Goal: Obtain resource: Obtain resource

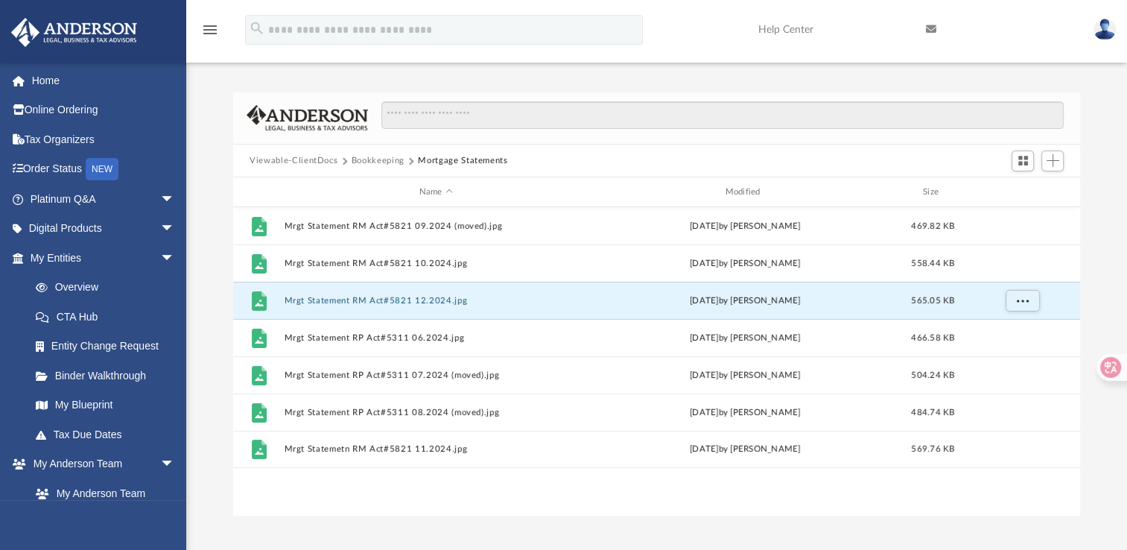
scroll to position [327, 834]
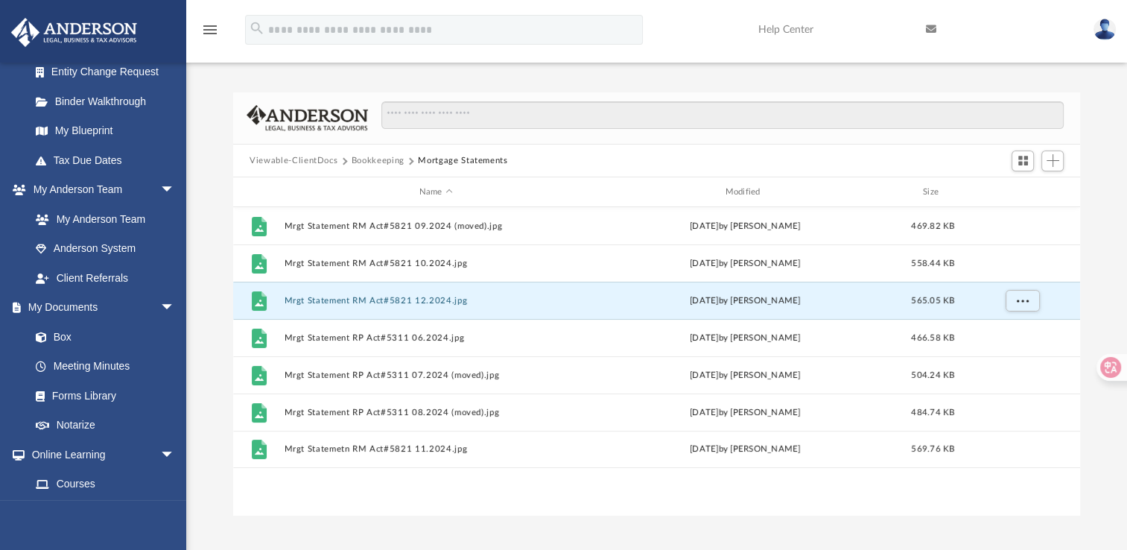
click at [373, 162] on button "Bookkeeping" at bounding box center [378, 160] width 53 height 13
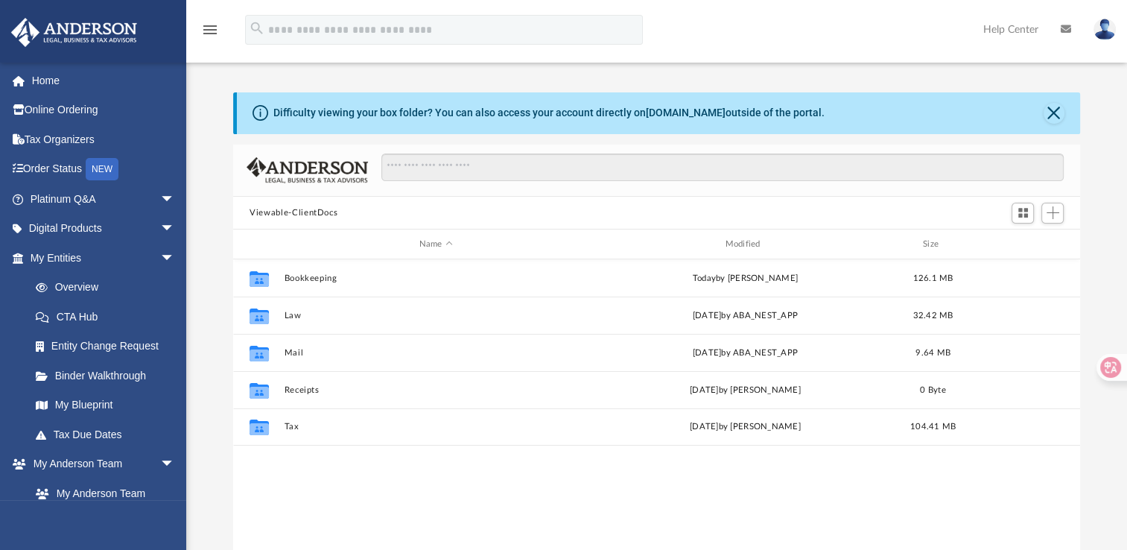
scroll to position [327, 834]
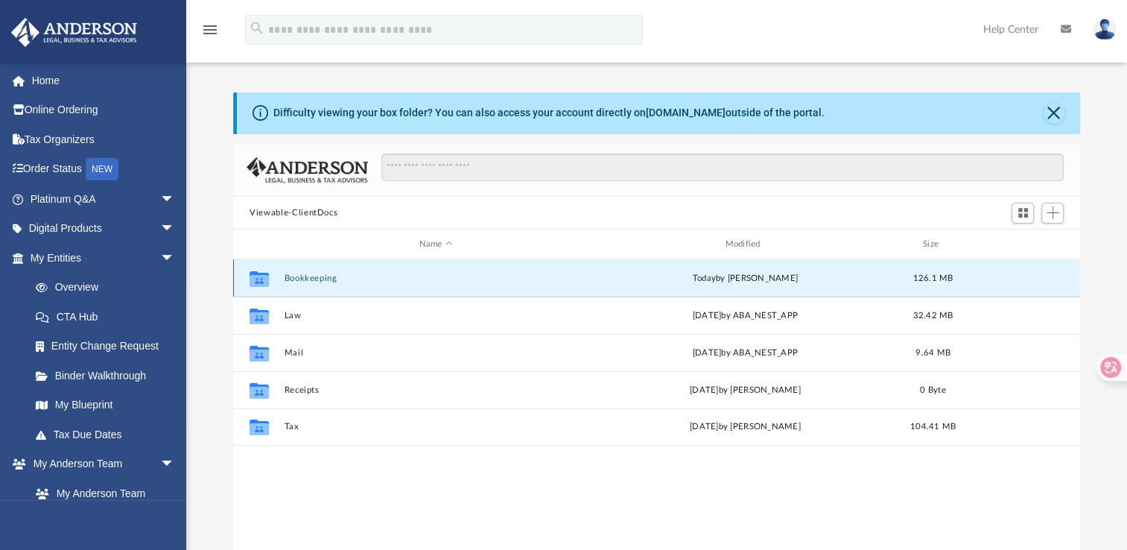
click at [328, 282] on button "Bookkeeping" at bounding box center [435, 278] width 303 height 10
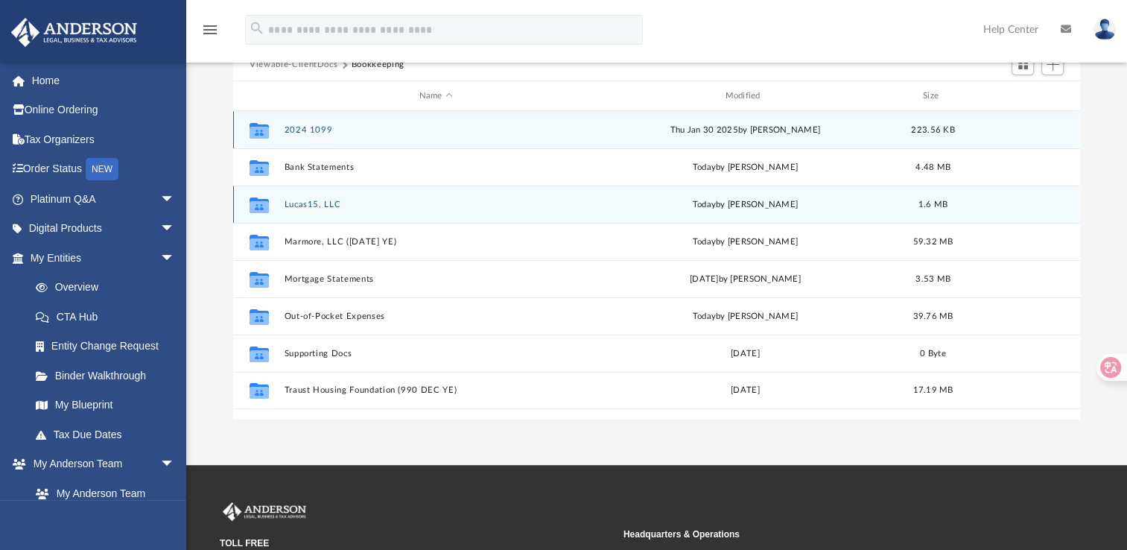
scroll to position [151, 0]
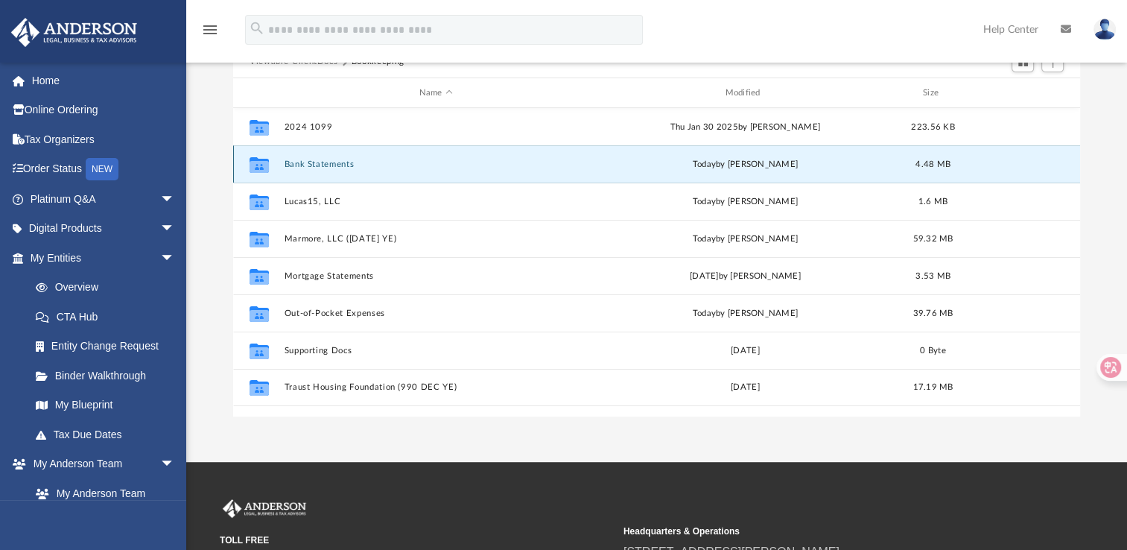
click at [336, 165] on button "Bank Statements" at bounding box center [435, 164] width 303 height 10
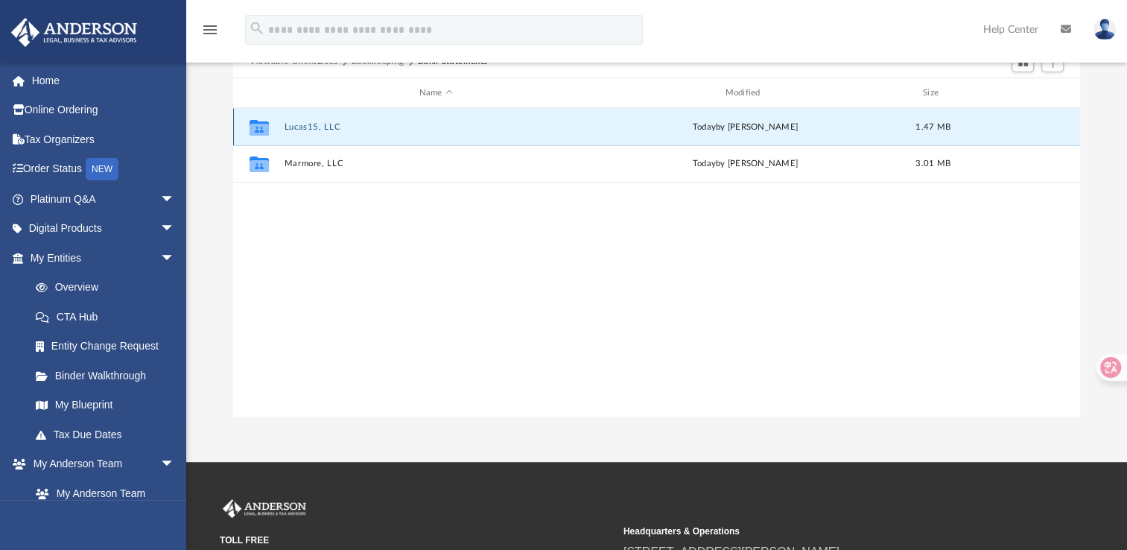
click at [326, 129] on button "Lucas15, LLC" at bounding box center [435, 127] width 303 height 10
click at [291, 121] on button "2024" at bounding box center [435, 126] width 303 height 10
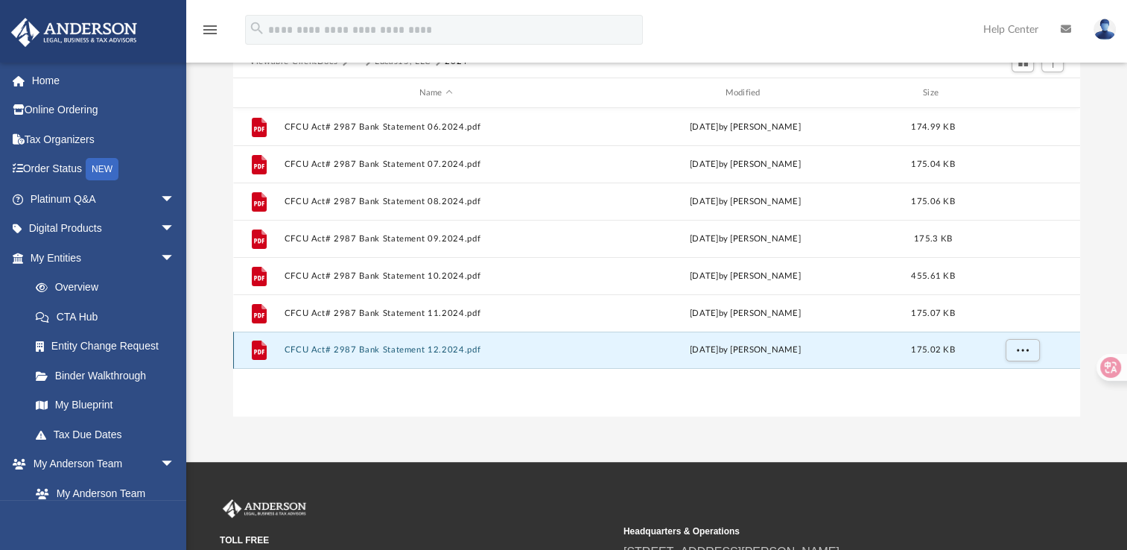
click at [307, 350] on button "CFCU Act# 2987 Bank Statement 12.2024.pdf" at bounding box center [435, 350] width 303 height 10
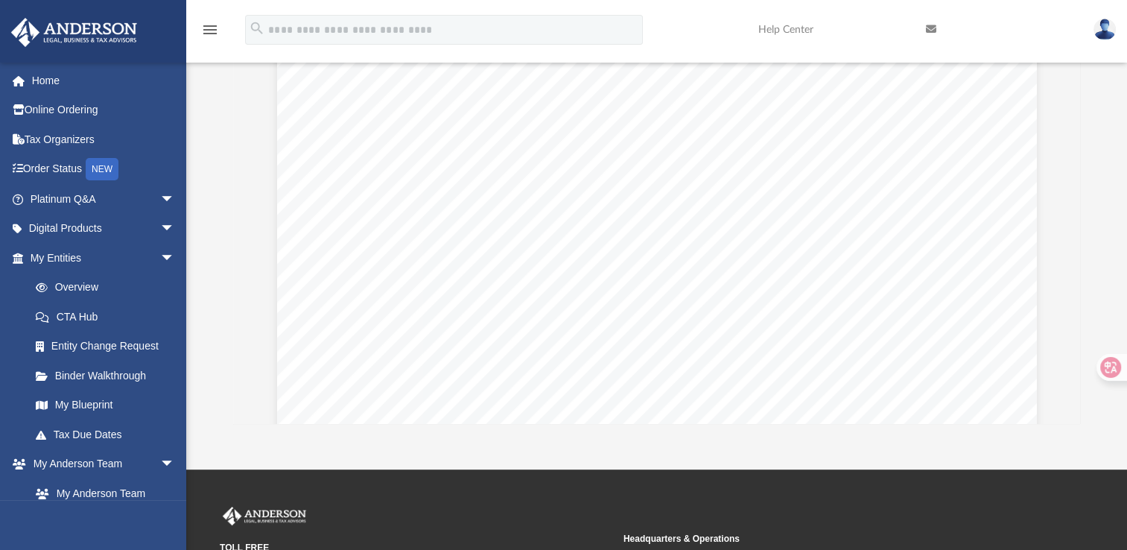
scroll to position [0, 0]
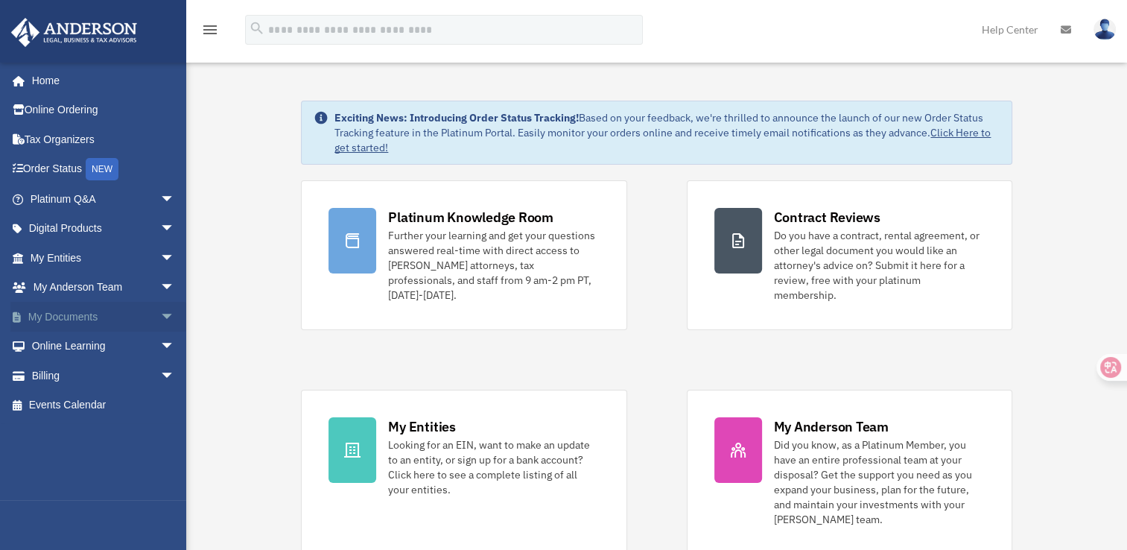
click at [81, 312] on link "My Documents arrow_drop_down" at bounding box center [103, 317] width 187 height 30
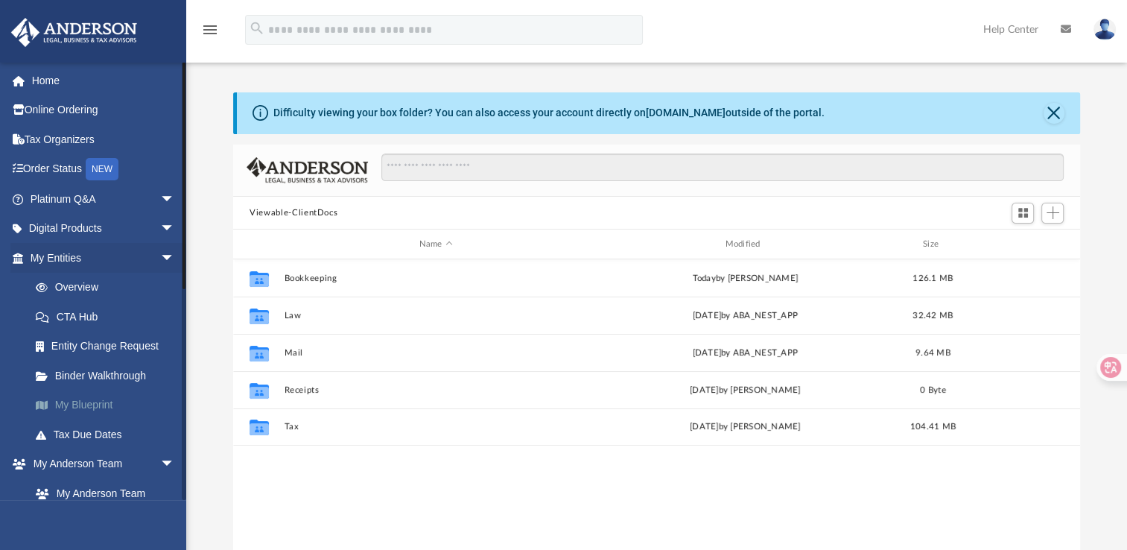
scroll to position [327, 834]
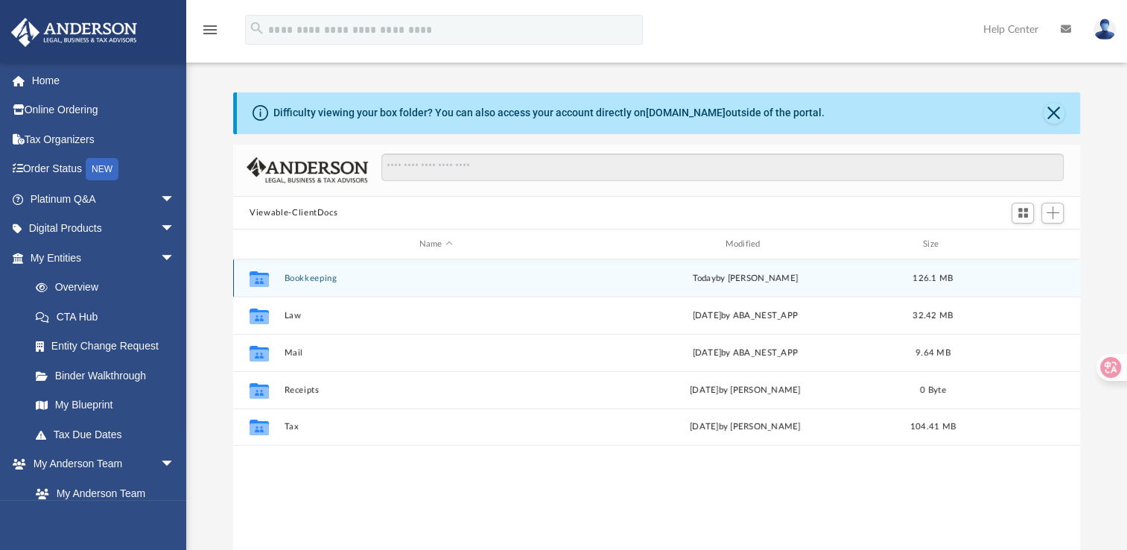
click at [317, 278] on button "Bookkeeping" at bounding box center [435, 278] width 303 height 10
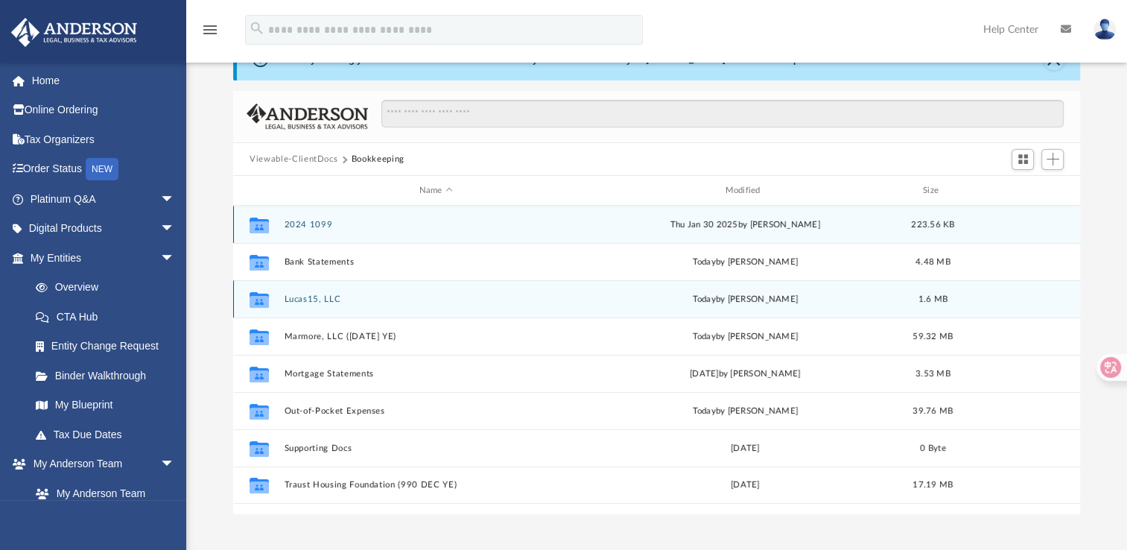
scroll to position [55, 0]
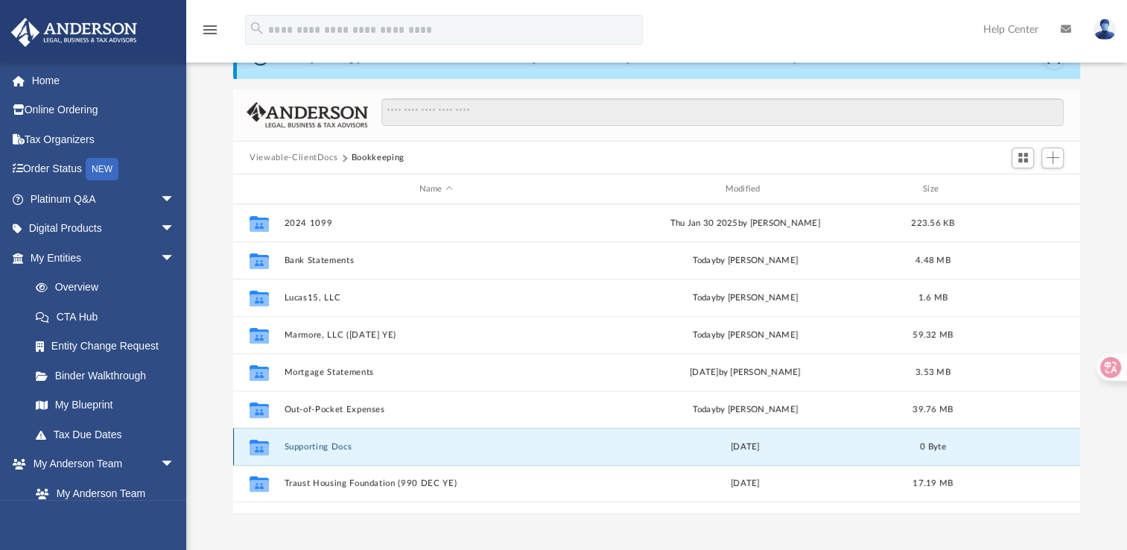
click at [309, 447] on button "Supporting Docs" at bounding box center [435, 447] width 303 height 10
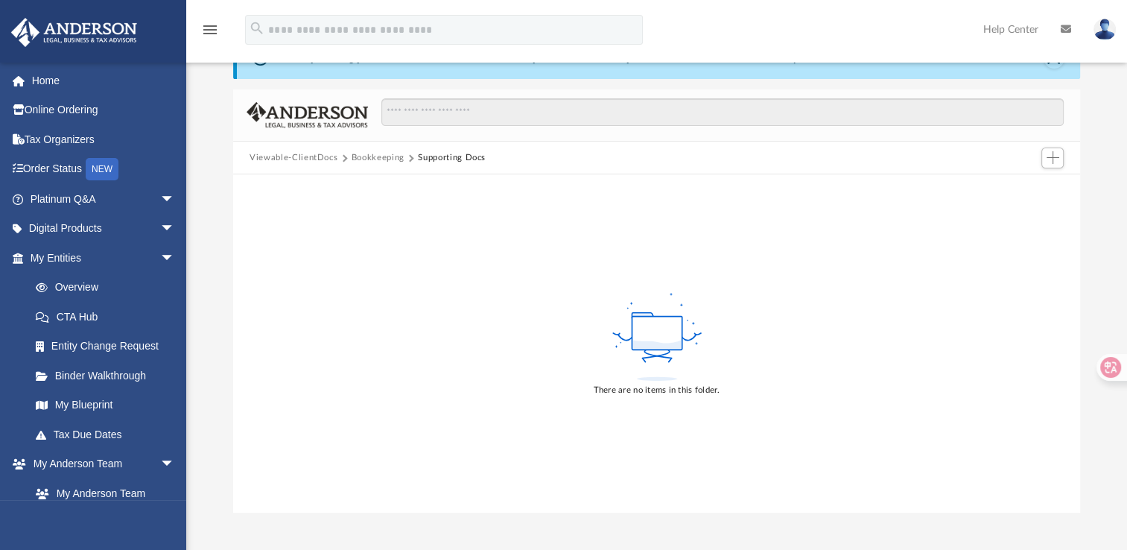
click at [384, 156] on button "Bookkeeping" at bounding box center [378, 157] width 53 height 13
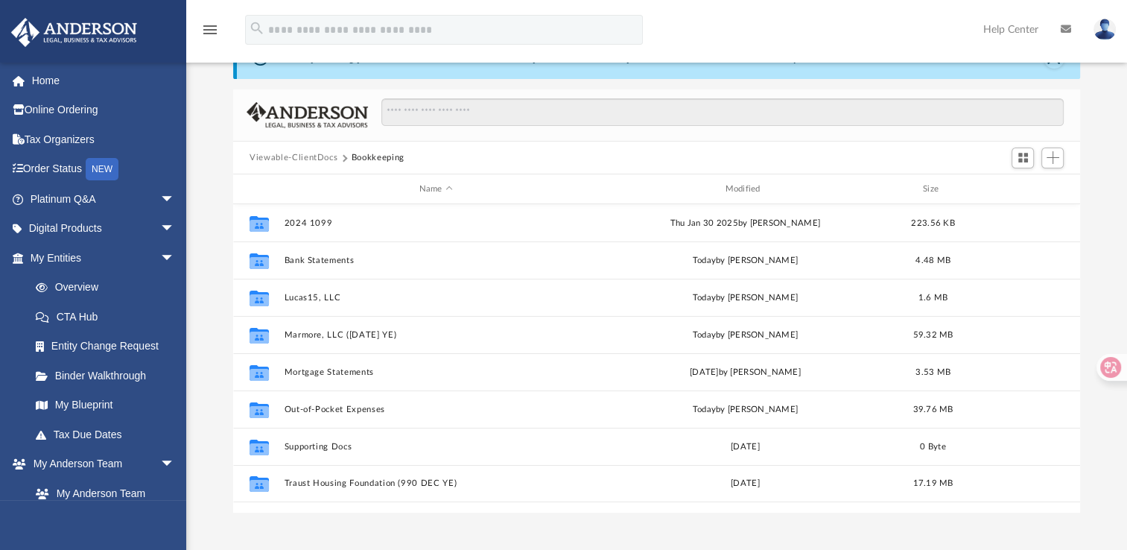
scroll to position [327, 834]
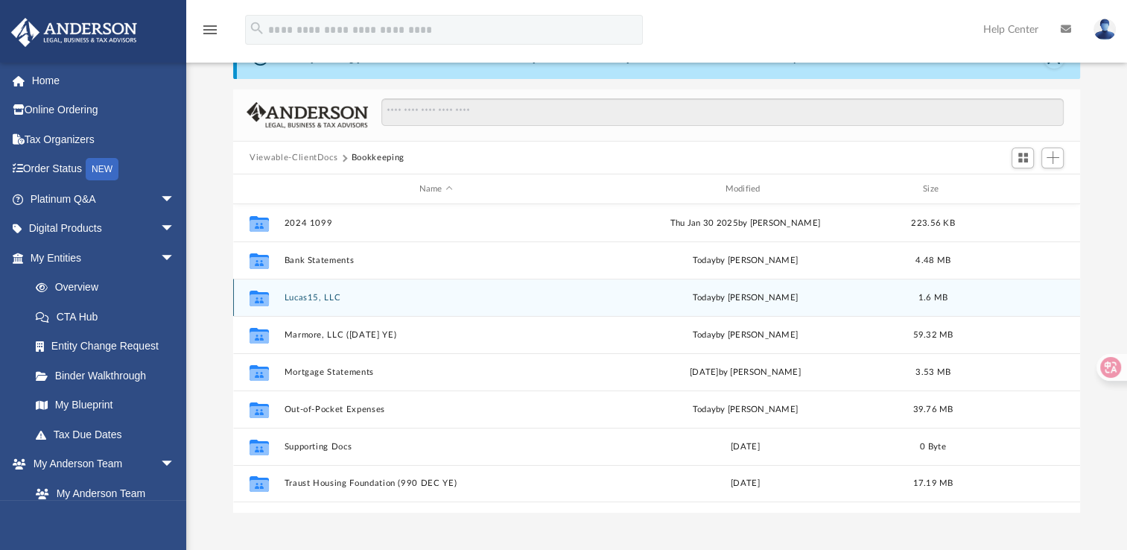
click at [297, 299] on button "Lucas15, LLC" at bounding box center [435, 298] width 303 height 10
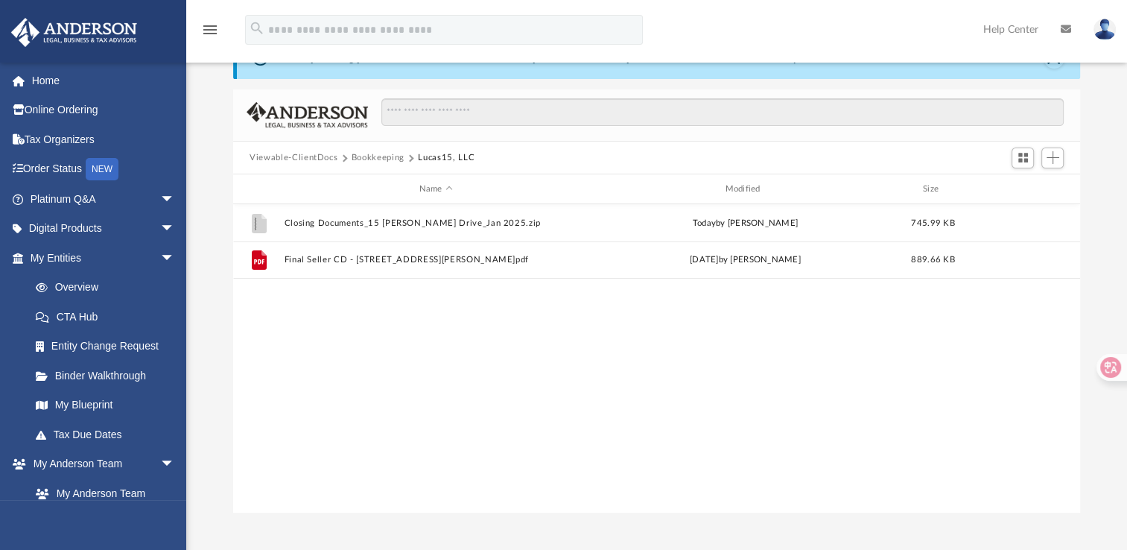
click at [358, 161] on button "Bookkeeping" at bounding box center [378, 157] width 53 height 13
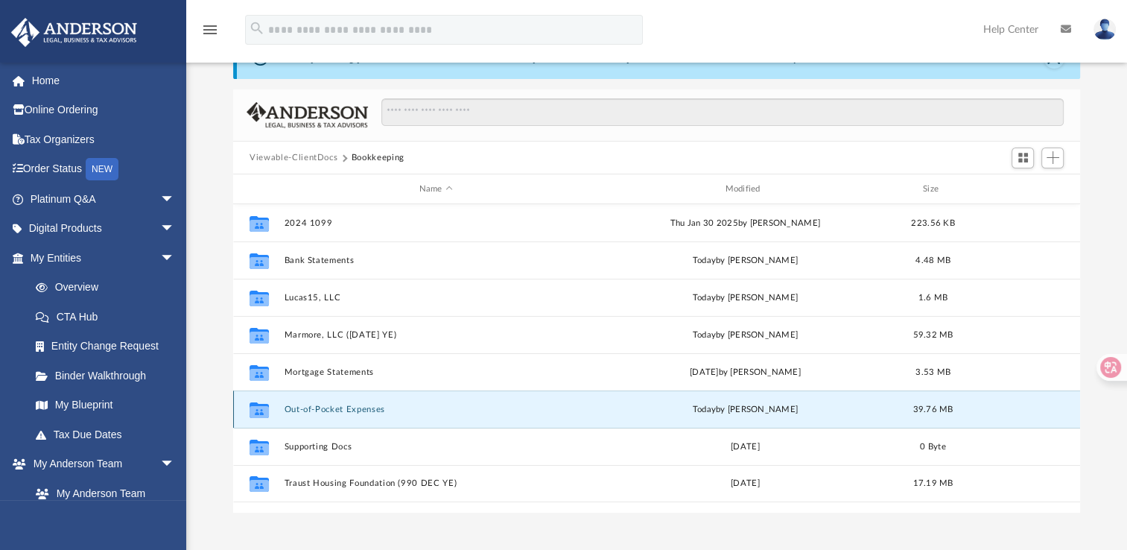
click at [314, 411] on button "Out-of-Pocket Expenses" at bounding box center [435, 409] width 303 height 10
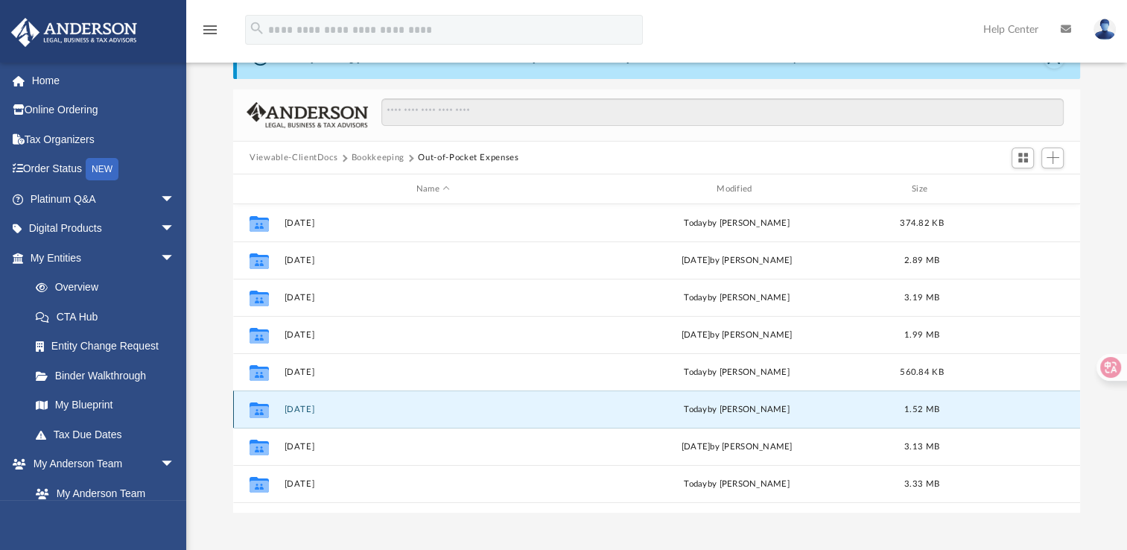
click at [316, 409] on button "January 2025" at bounding box center [432, 409] width 297 height 10
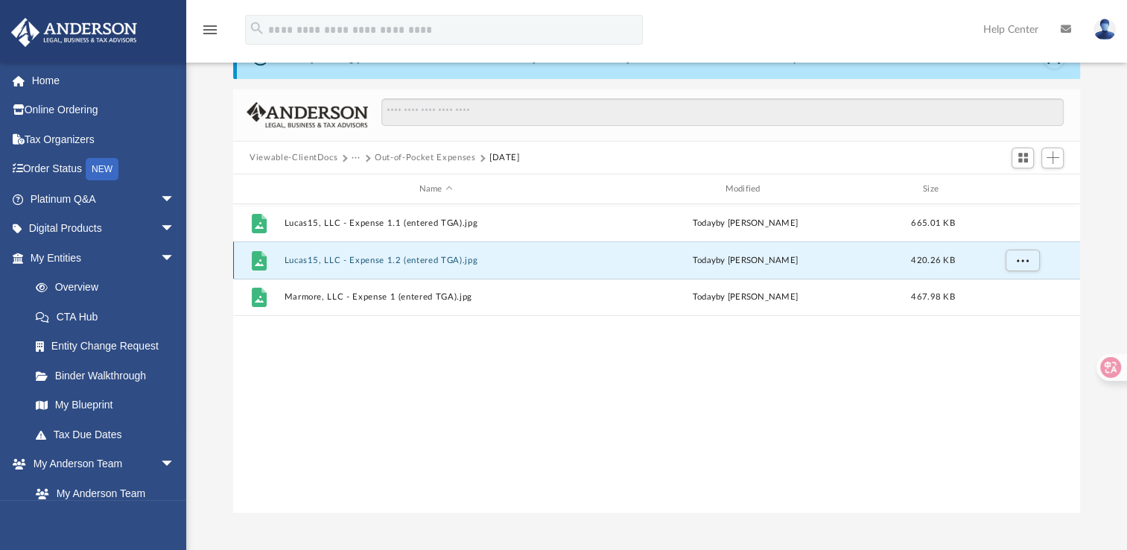
click at [333, 255] on button "Lucas15, LLC - Expense 1.2 (entered TGA).jpg" at bounding box center [435, 260] width 303 height 10
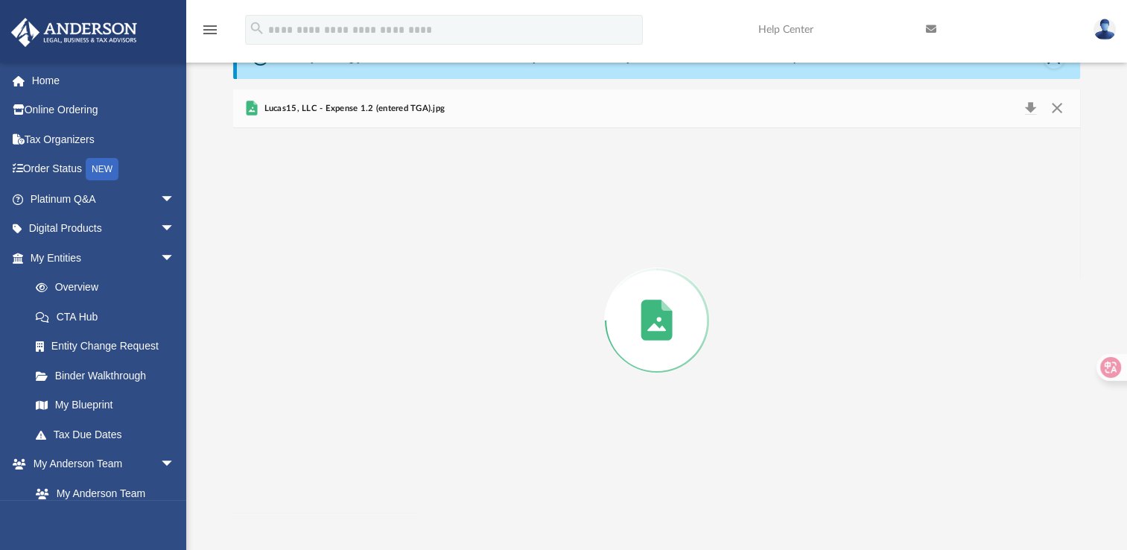
click at [333, 255] on div "Preview" at bounding box center [656, 320] width 847 height 384
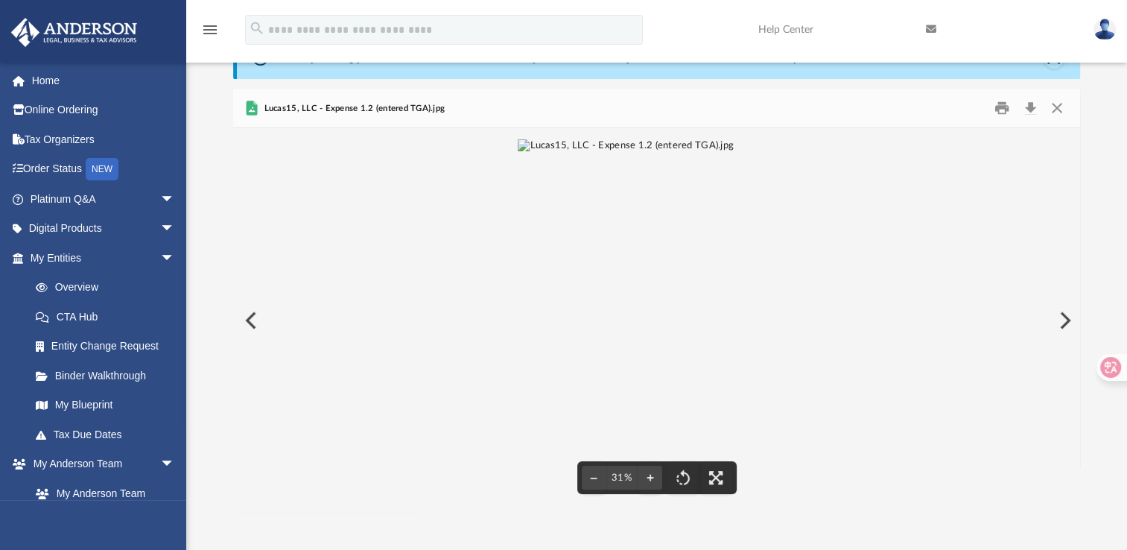
click at [256, 313] on button "Preview" at bounding box center [249, 320] width 33 height 42
click at [1053, 114] on button "Close" at bounding box center [1056, 108] width 27 height 23
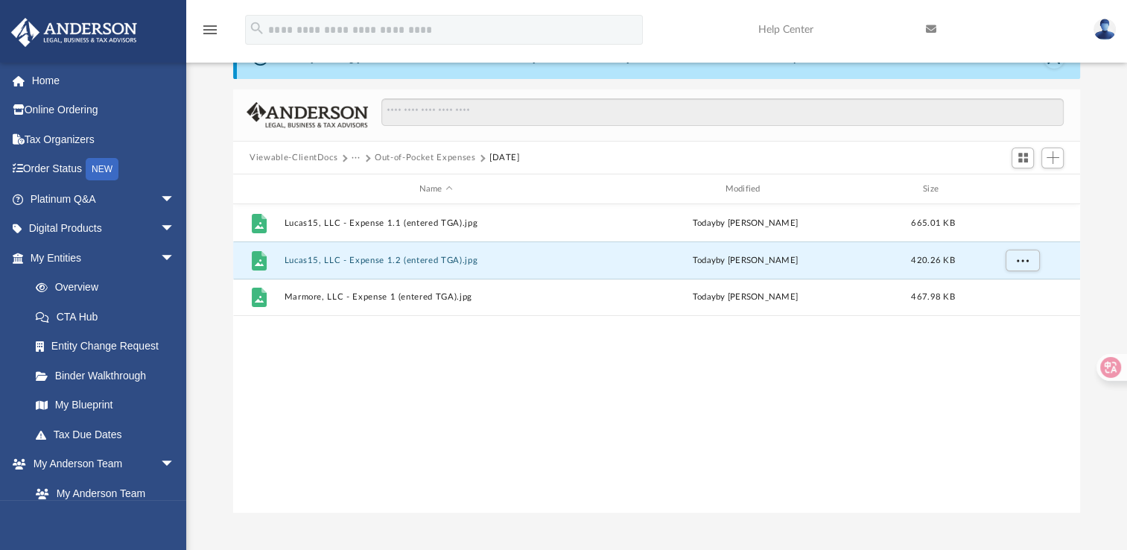
click at [423, 154] on button "Out-of-Pocket Expenses" at bounding box center [425, 157] width 101 height 13
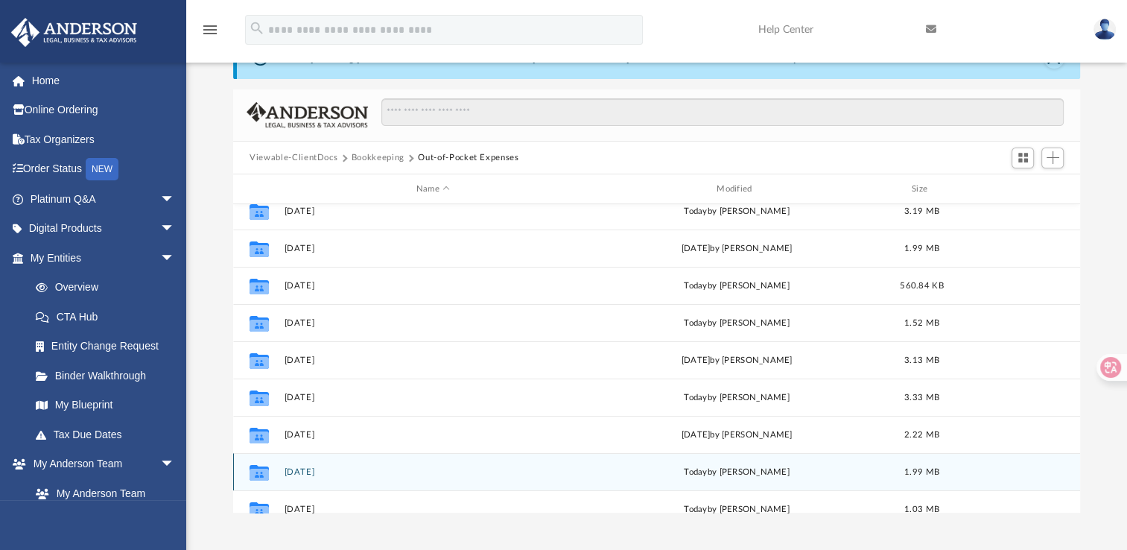
scroll to position [79, 0]
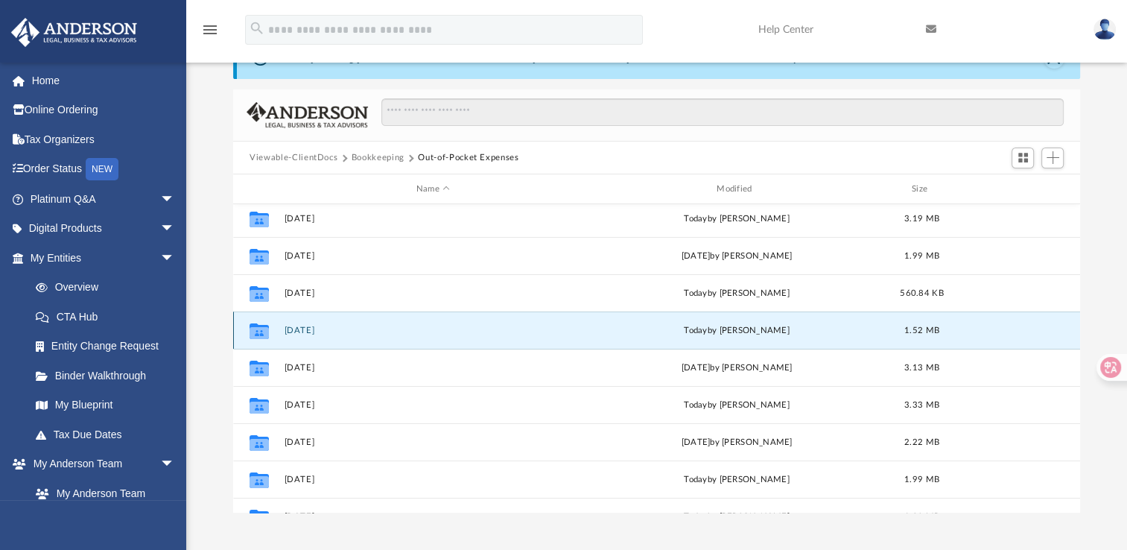
click at [307, 328] on button "January 2025" at bounding box center [432, 330] width 297 height 10
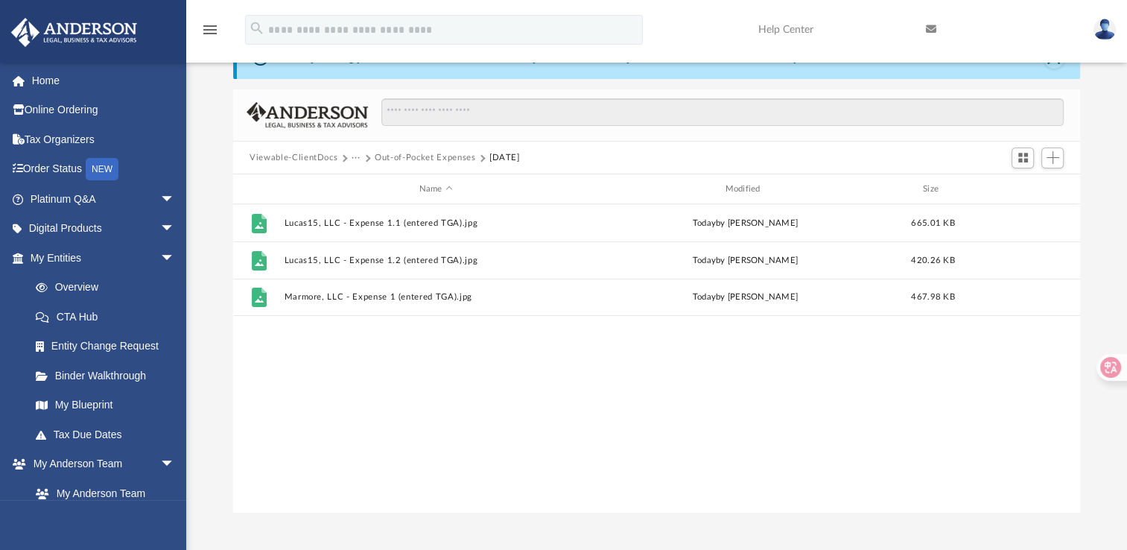
click at [436, 159] on button "Out-of-Pocket Expenses" at bounding box center [425, 157] width 101 height 13
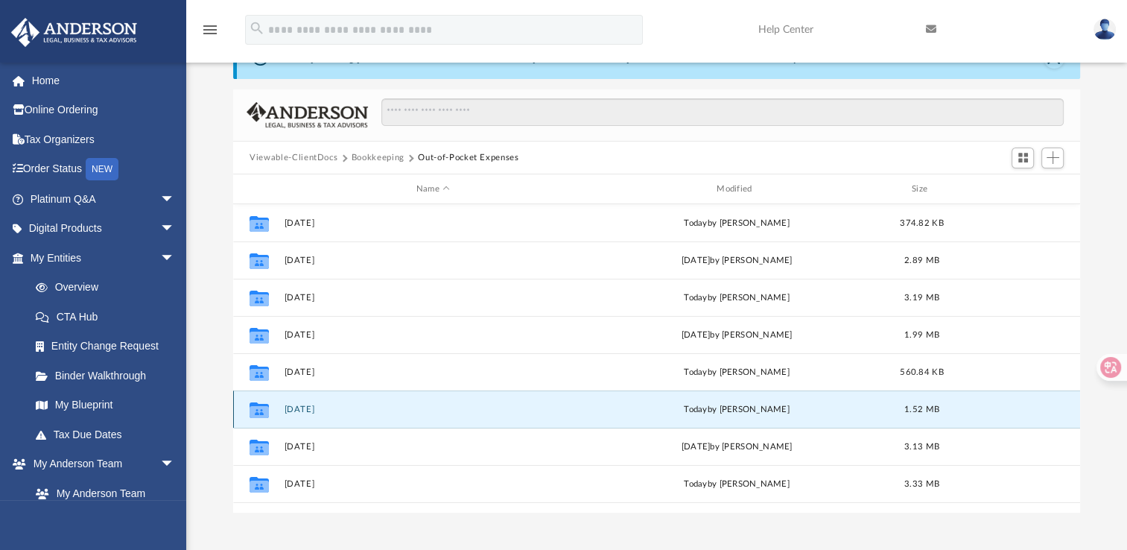
click at [316, 404] on button "January 2025" at bounding box center [432, 409] width 297 height 10
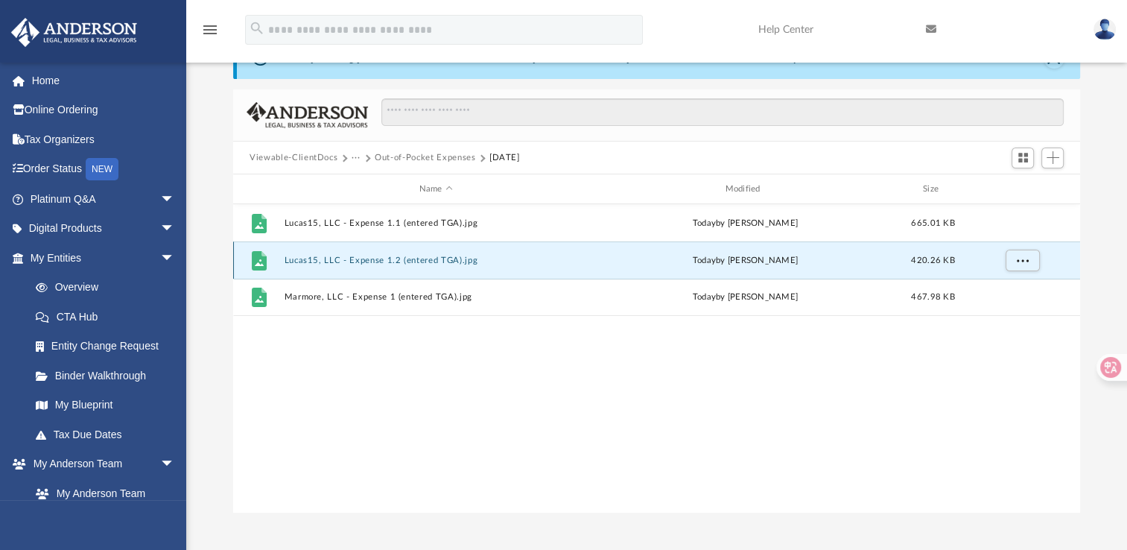
click at [352, 261] on button "Lucas15, LLC - Expense 1.2 (entered TGA).jpg" at bounding box center [435, 260] width 303 height 10
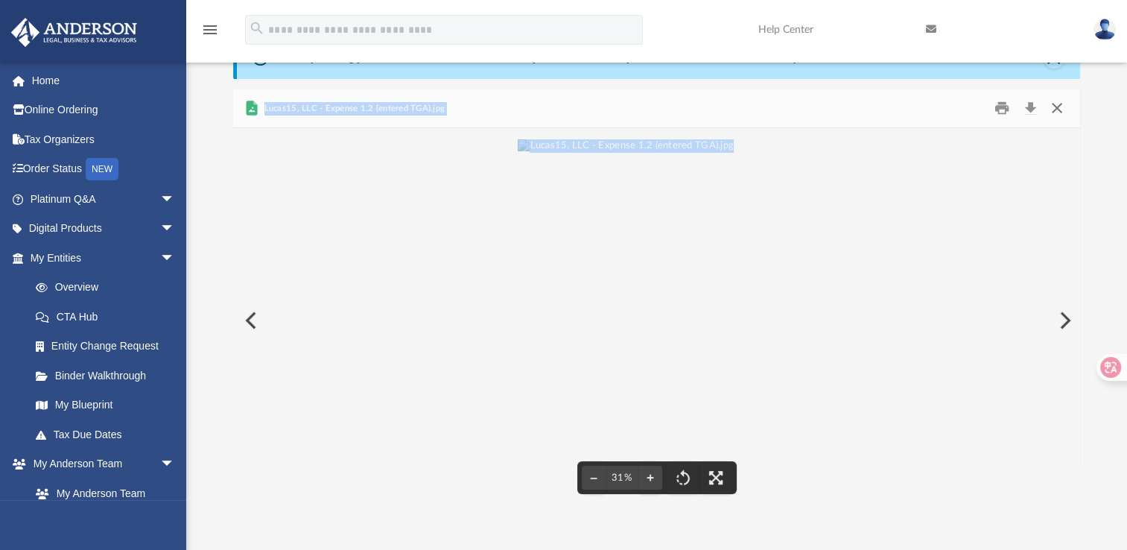
click at [1055, 109] on button "Close" at bounding box center [1056, 108] width 27 height 23
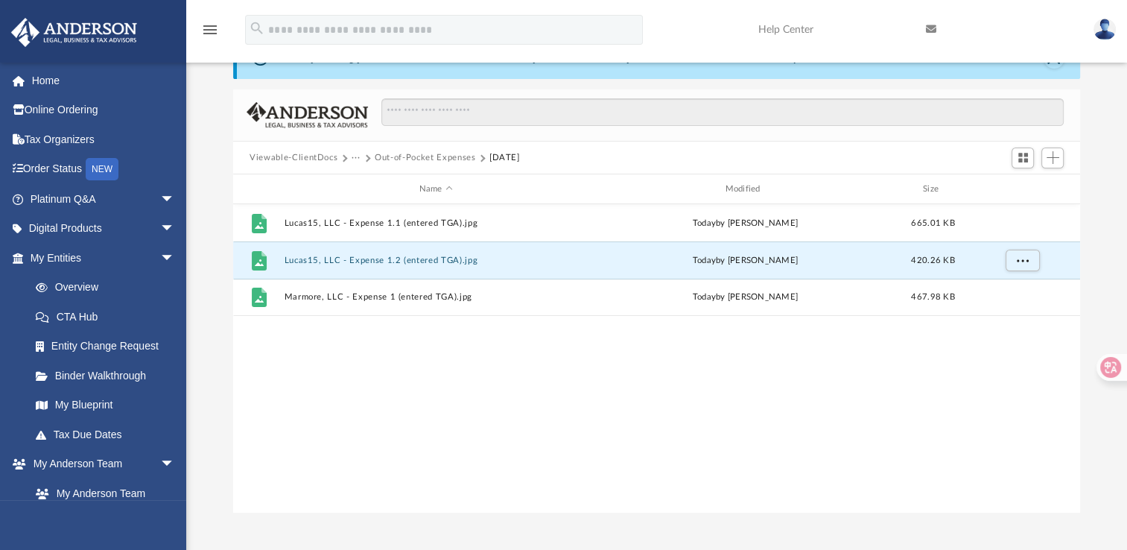
click at [419, 159] on button "Out-of-Pocket Expenses" at bounding box center [425, 157] width 101 height 13
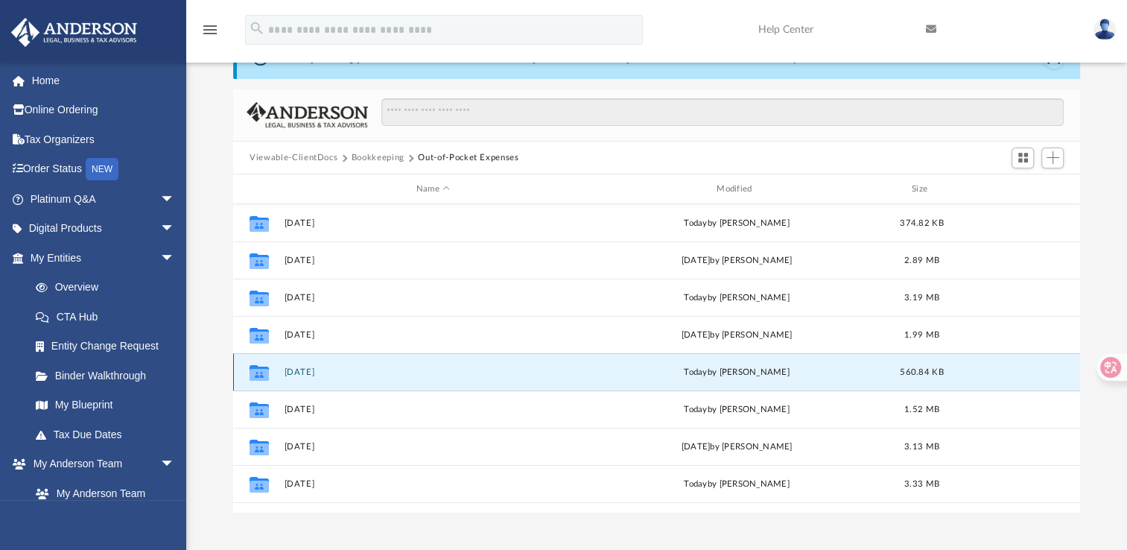
click at [299, 375] on button "February 2025" at bounding box center [432, 372] width 297 height 10
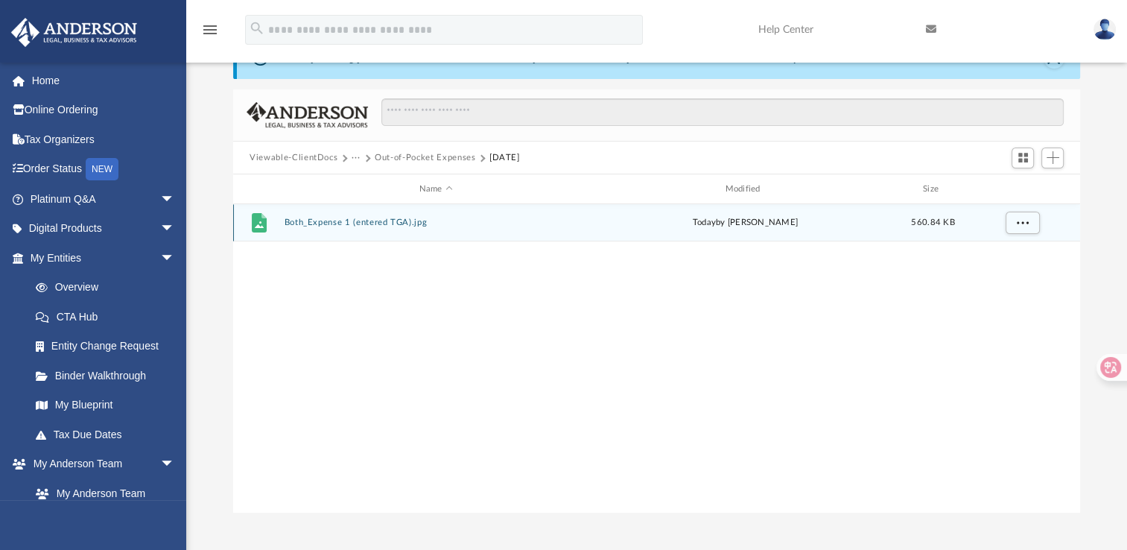
drag, startPoint x: 299, startPoint y: 375, endPoint x: 369, endPoint y: 223, distance: 168.0
click at [369, 223] on button "Both_Expense 1 (entered TGA).jpg" at bounding box center [435, 222] width 303 height 10
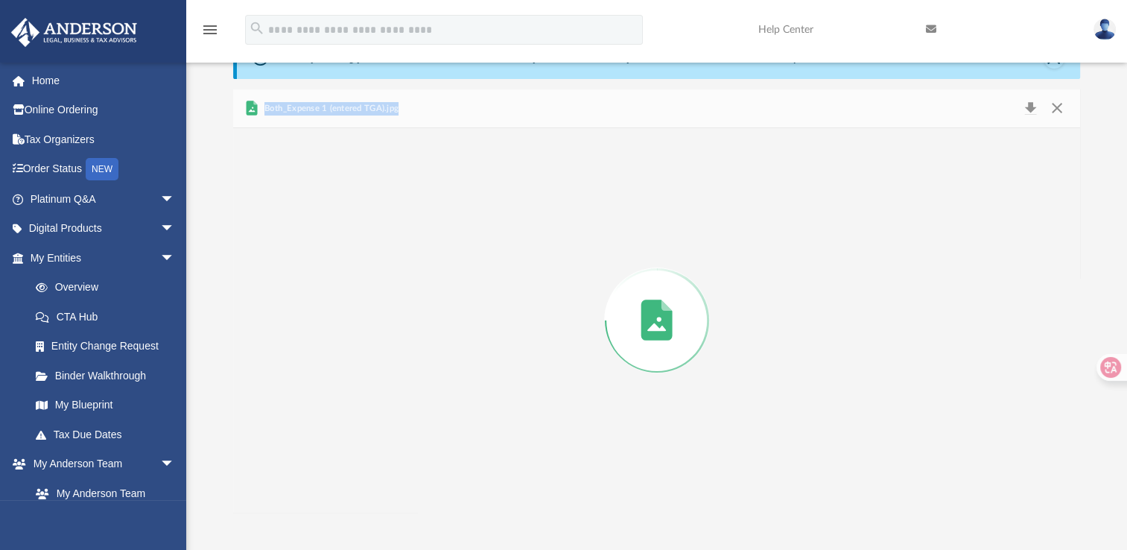
click at [369, 223] on div "Preview" at bounding box center [656, 320] width 847 height 384
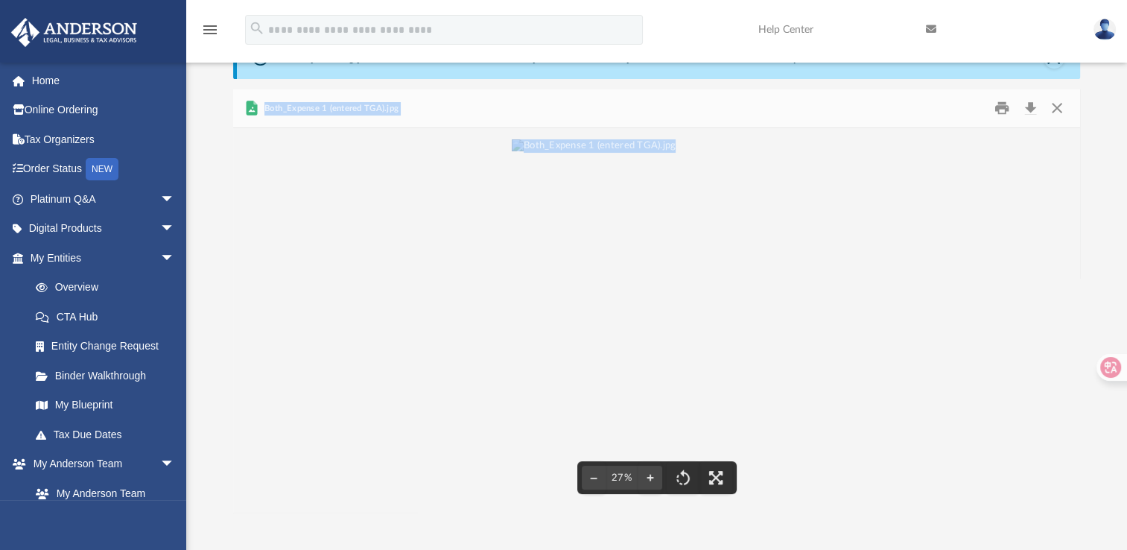
click at [627, 312] on img "File preview" at bounding box center [594, 320] width 164 height 362
click at [1058, 111] on button "Close" at bounding box center [1056, 108] width 27 height 23
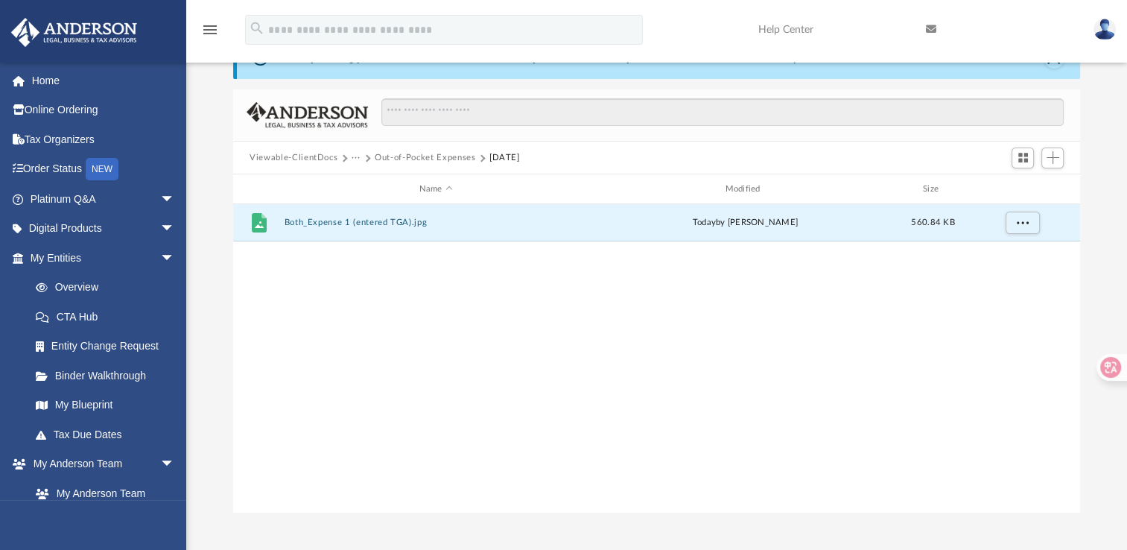
click at [460, 156] on button "Out-of-Pocket Expenses" at bounding box center [425, 157] width 101 height 13
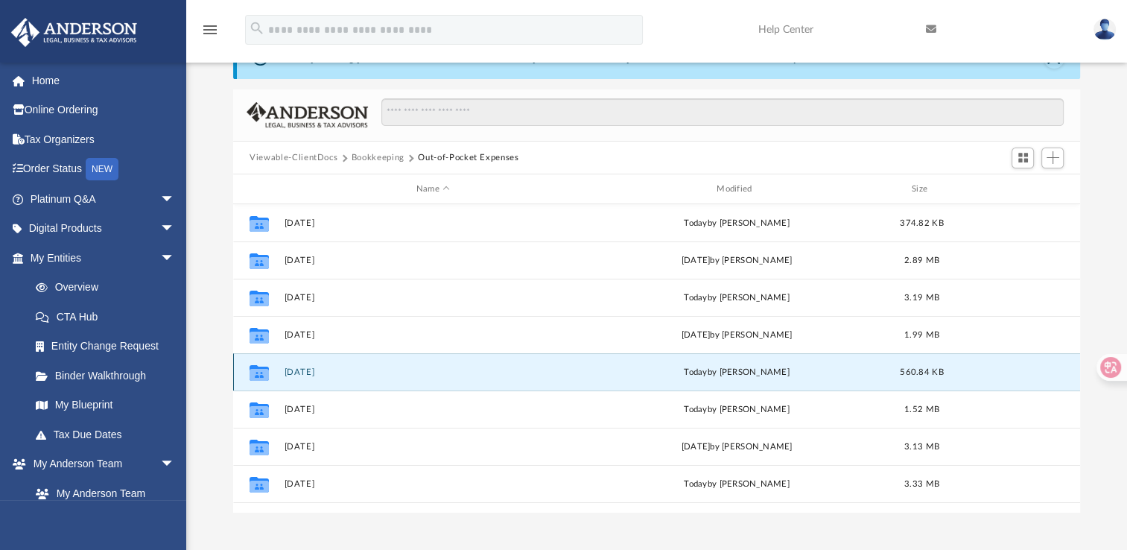
click at [321, 370] on button "February 2025" at bounding box center [432, 372] width 297 height 10
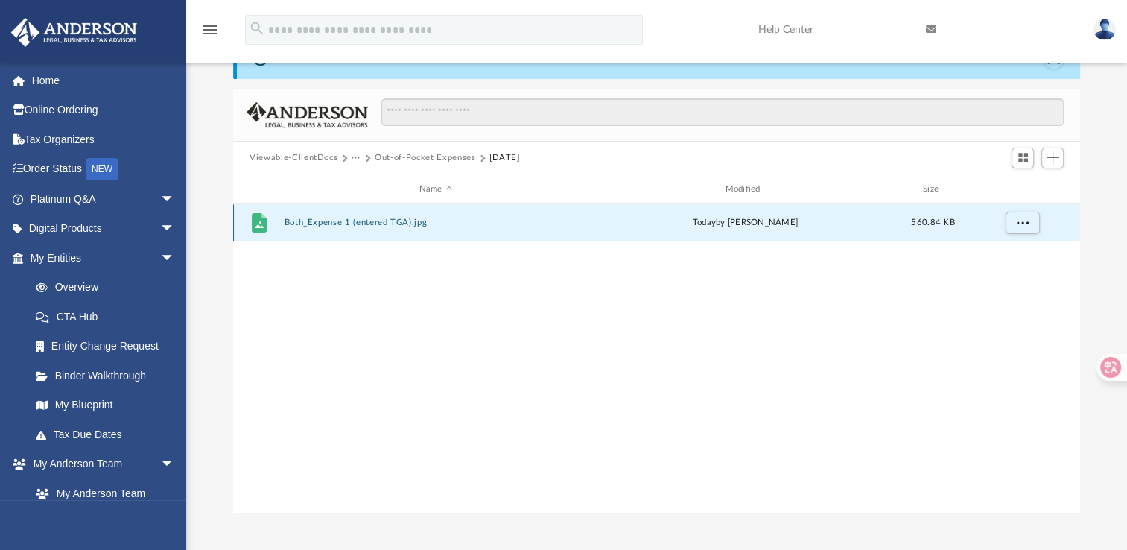
click at [330, 220] on button "Both_Expense 1 (entered TGA).jpg" at bounding box center [435, 222] width 303 height 10
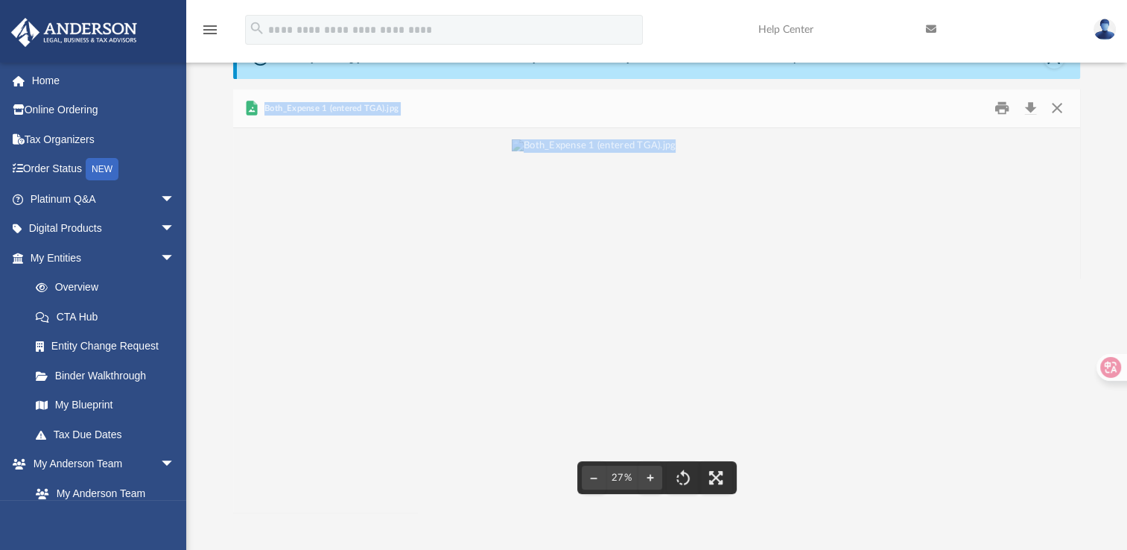
click at [509, 271] on div "File preview" at bounding box center [656, 320] width 847 height 384
click at [1056, 110] on button "Close" at bounding box center [1056, 108] width 27 height 23
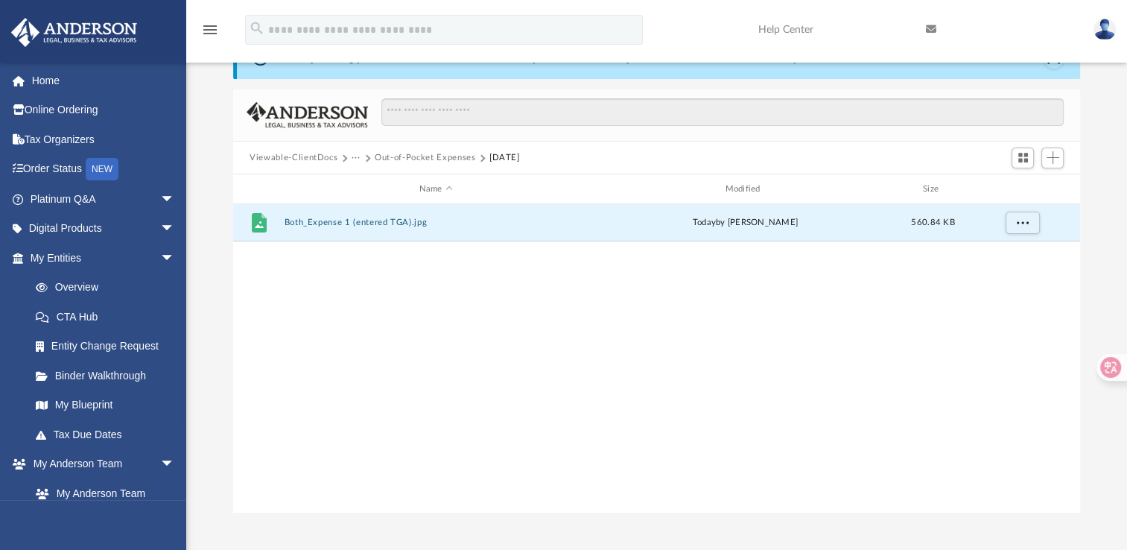
click at [399, 159] on button "Out-of-Pocket Expenses" at bounding box center [425, 157] width 101 height 13
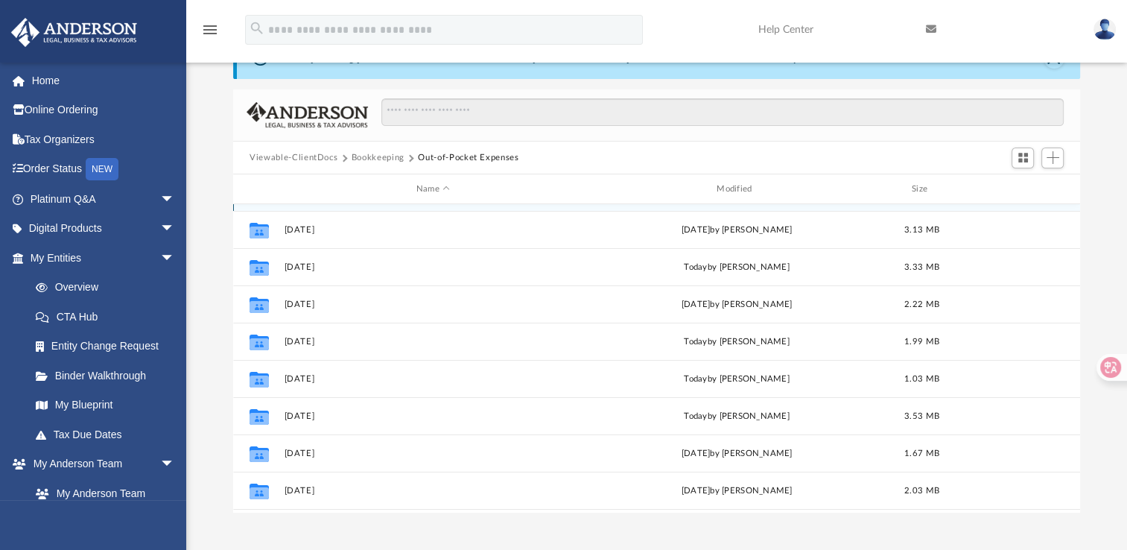
scroll to position [217, 0]
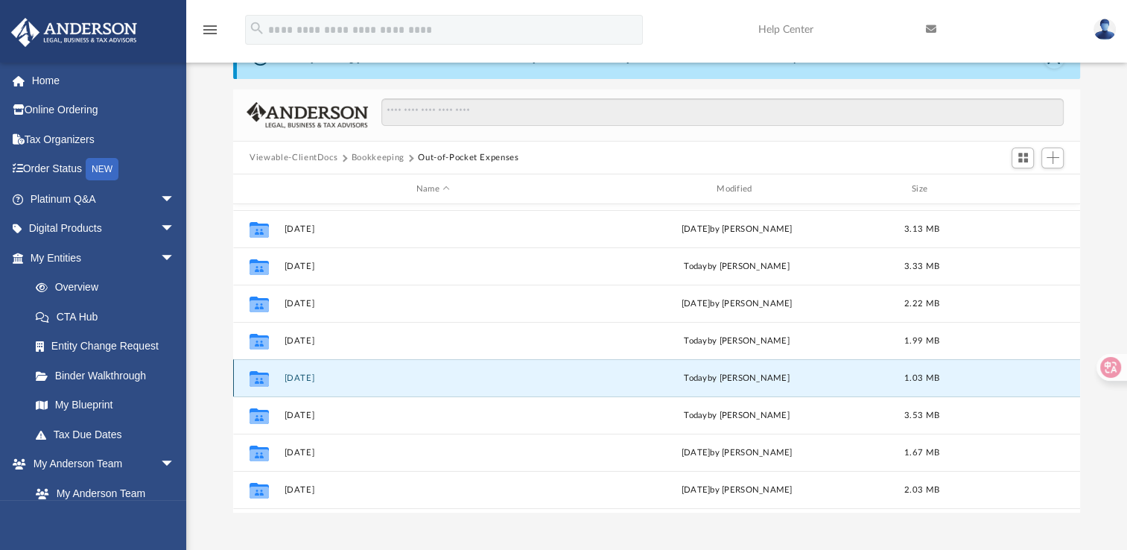
click at [305, 378] on button "March 2025" at bounding box center [432, 378] width 297 height 10
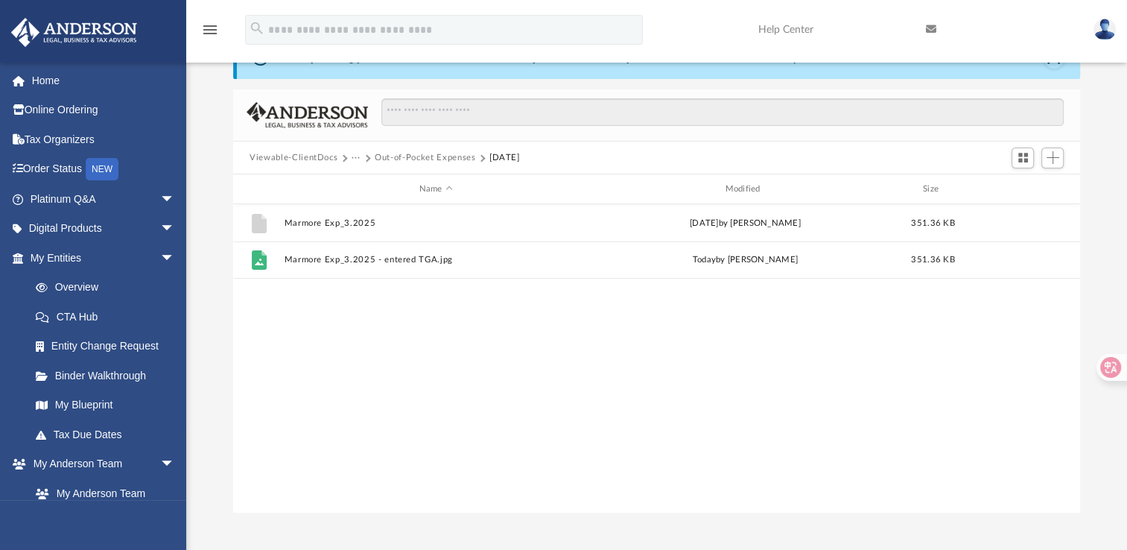
scroll to position [0, 0]
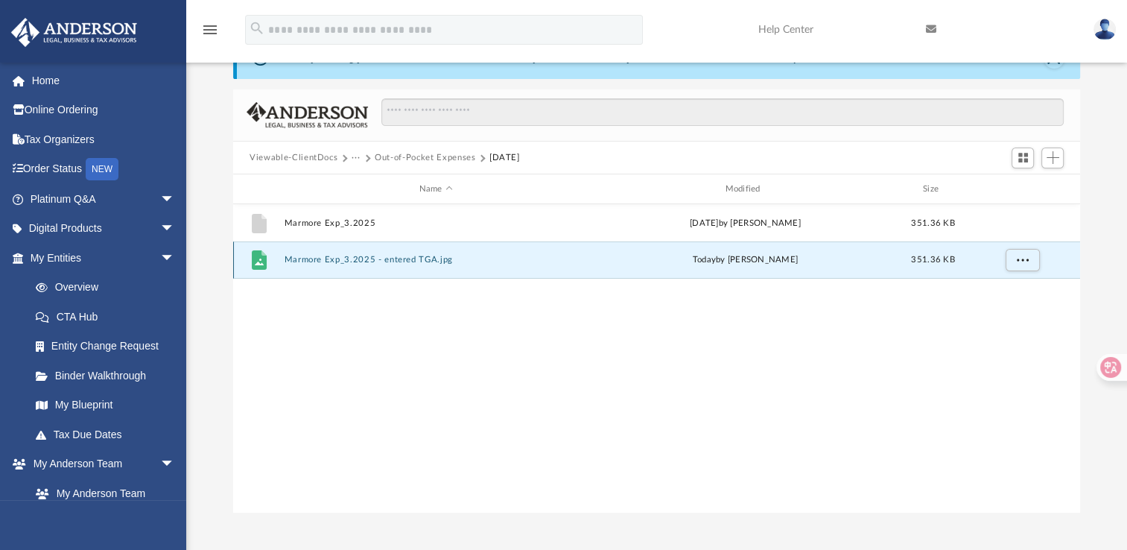
click at [346, 261] on button "Marmore Exp_3.2025 - entered TGA.jpg" at bounding box center [435, 260] width 303 height 10
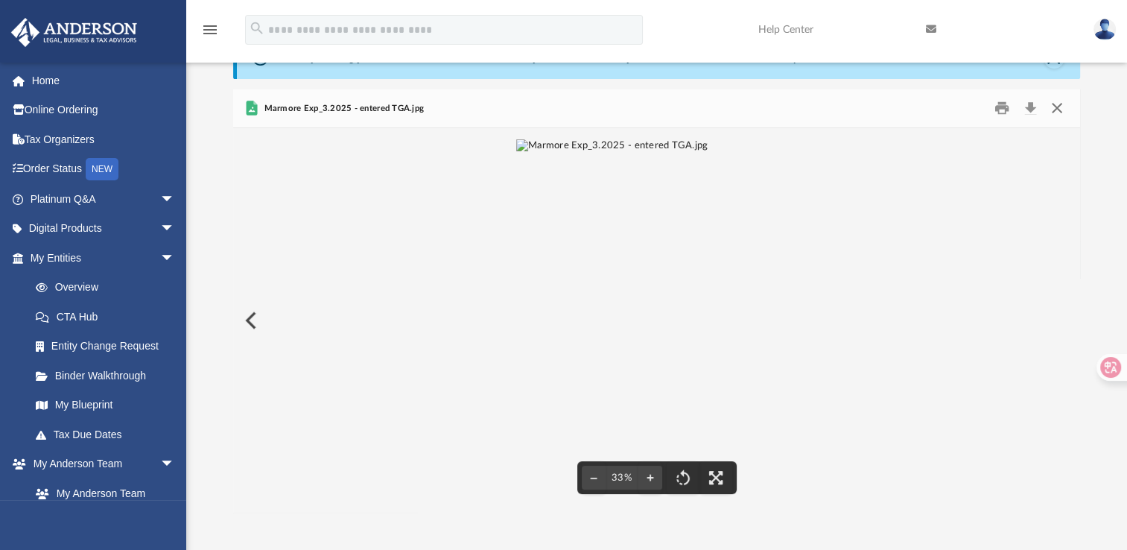
click at [1058, 105] on button "Close" at bounding box center [1056, 108] width 27 height 23
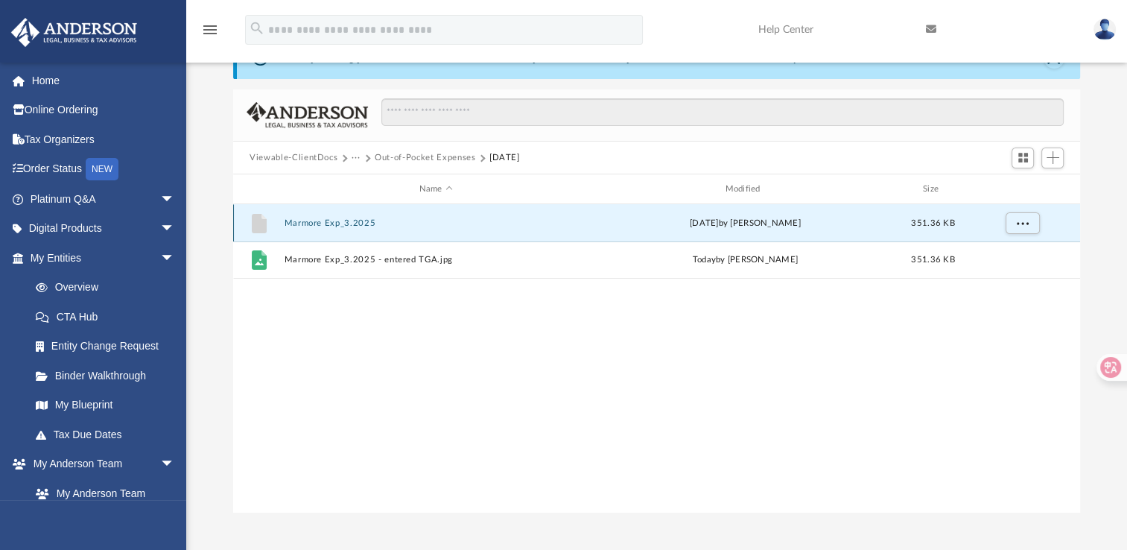
click at [357, 219] on button "Marmore Exp_3.2025" at bounding box center [435, 223] width 303 height 10
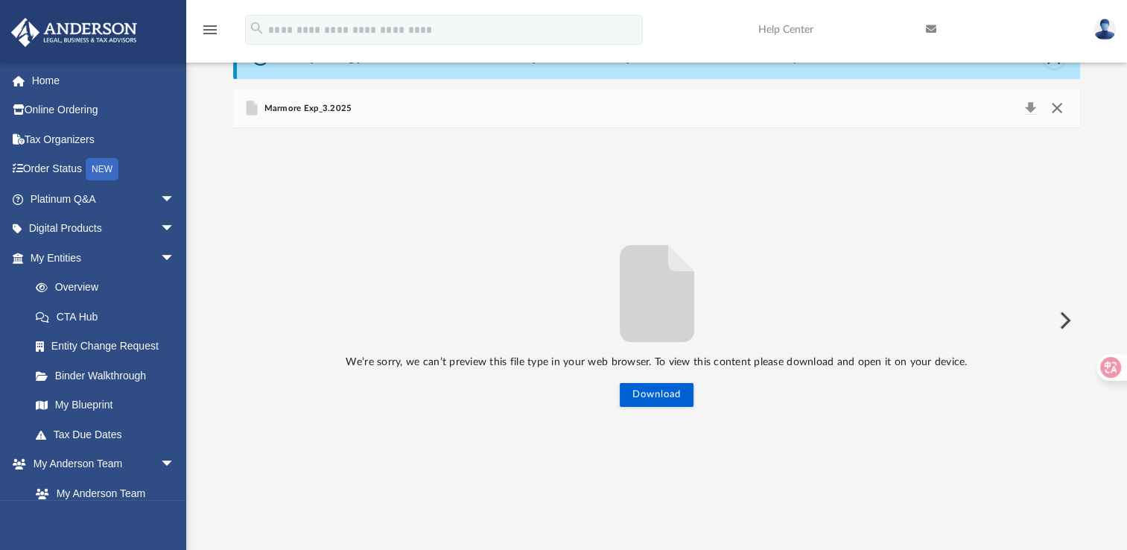
click at [1065, 106] on button "Close" at bounding box center [1056, 108] width 27 height 21
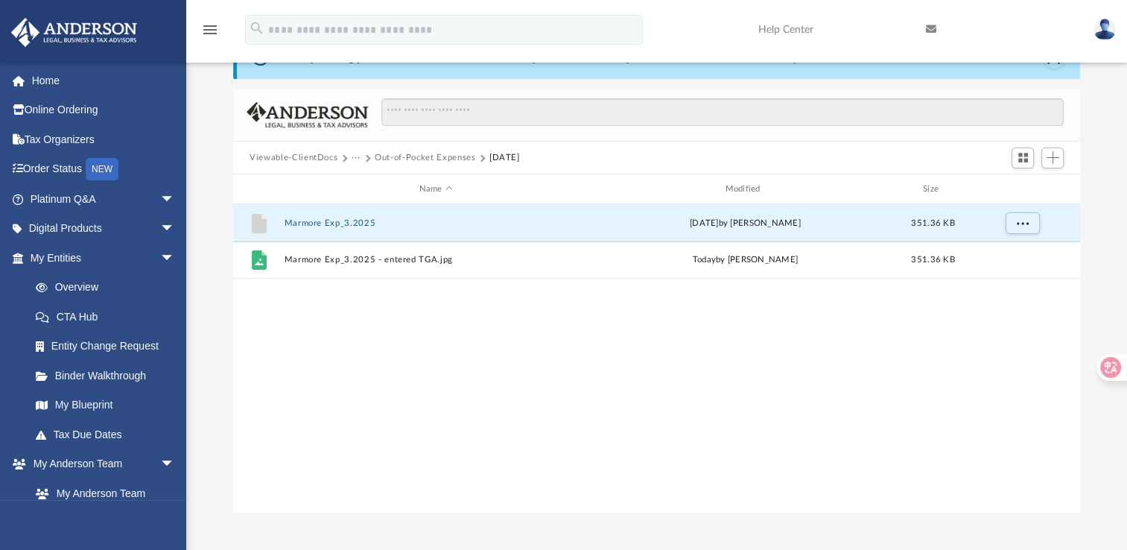
click at [441, 156] on button "Out-of-Pocket Expenses" at bounding box center [425, 157] width 101 height 13
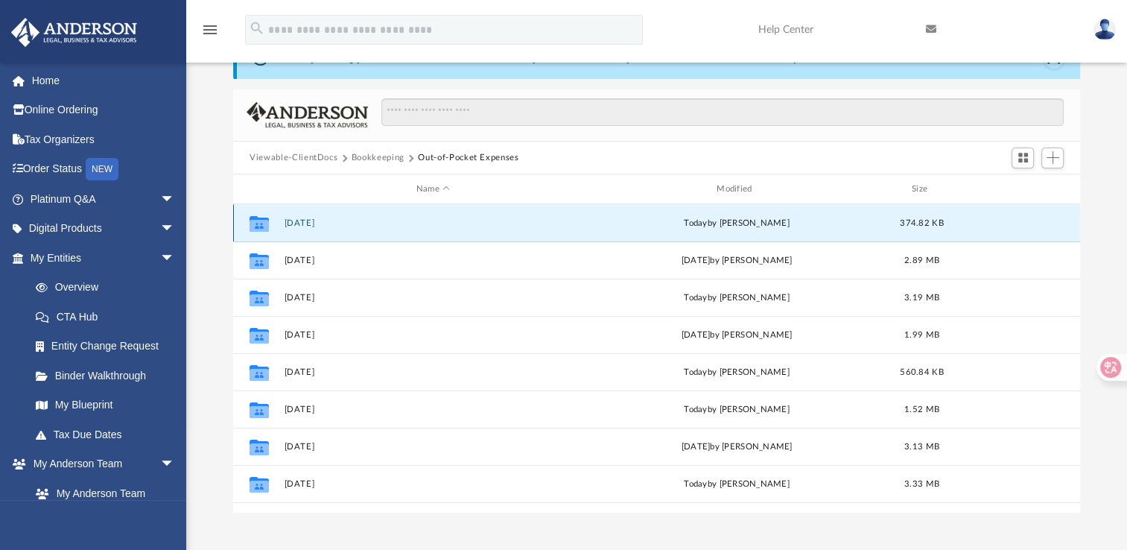
click at [314, 223] on button "April 2025" at bounding box center [432, 223] width 297 height 10
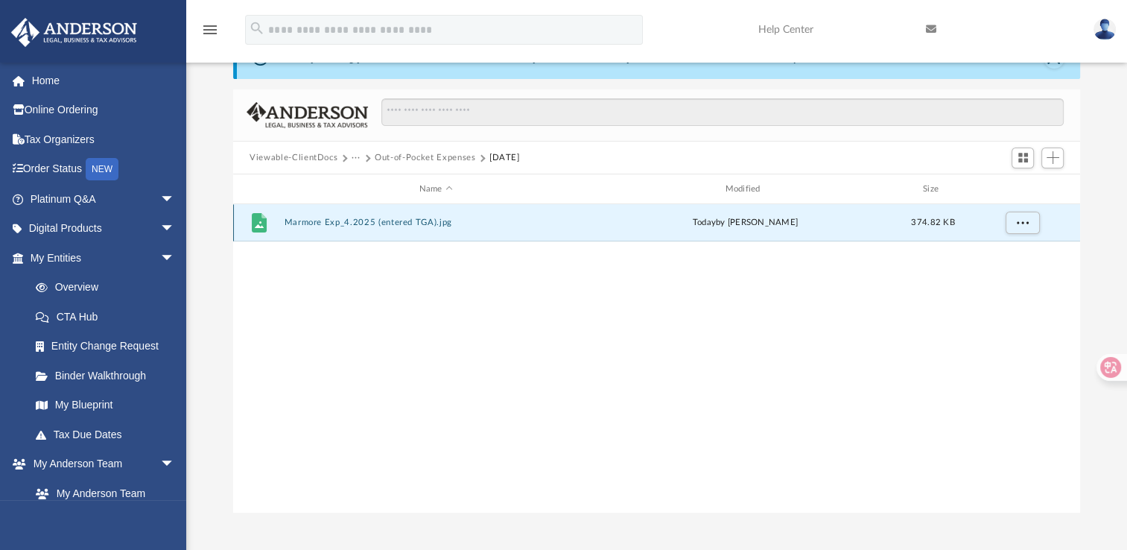
click at [330, 223] on button "Marmore Exp_4.2025 (entered TGA).jpg" at bounding box center [435, 222] width 303 height 10
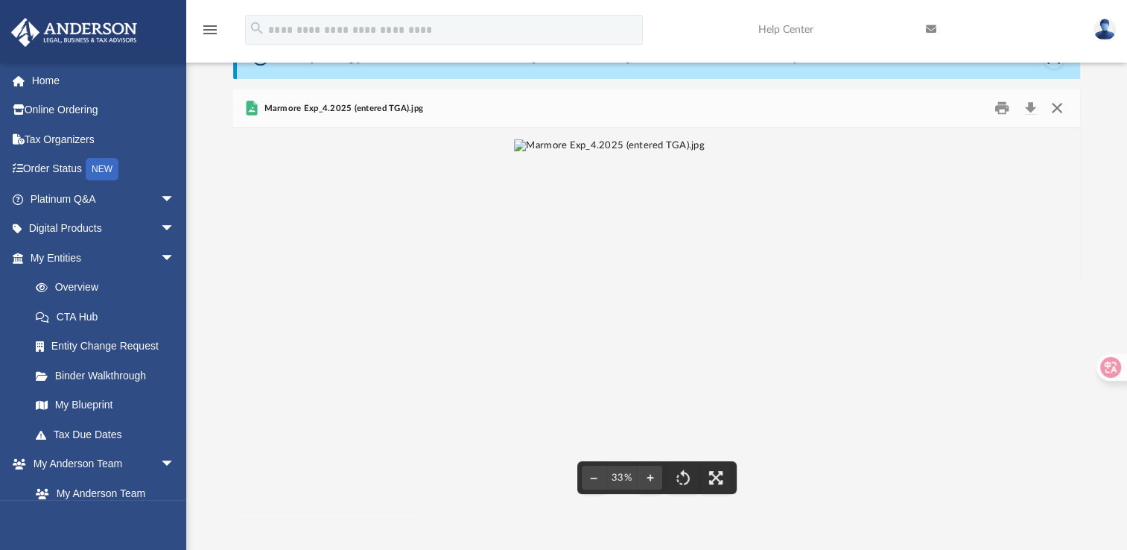
click at [1057, 108] on button "Close" at bounding box center [1056, 108] width 27 height 23
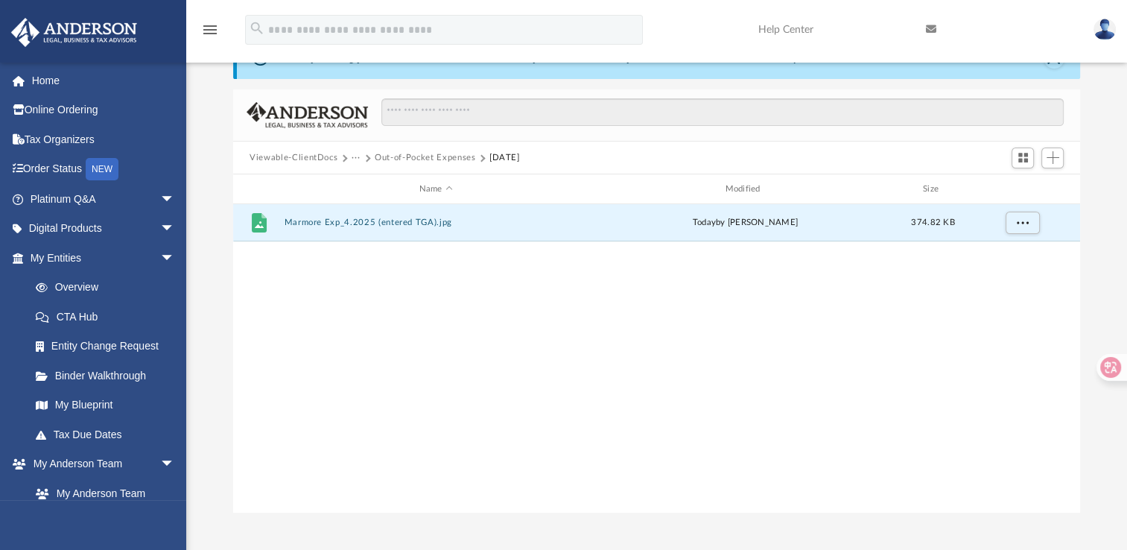
click at [441, 156] on button "Out-of-Pocket Expenses" at bounding box center [425, 157] width 101 height 13
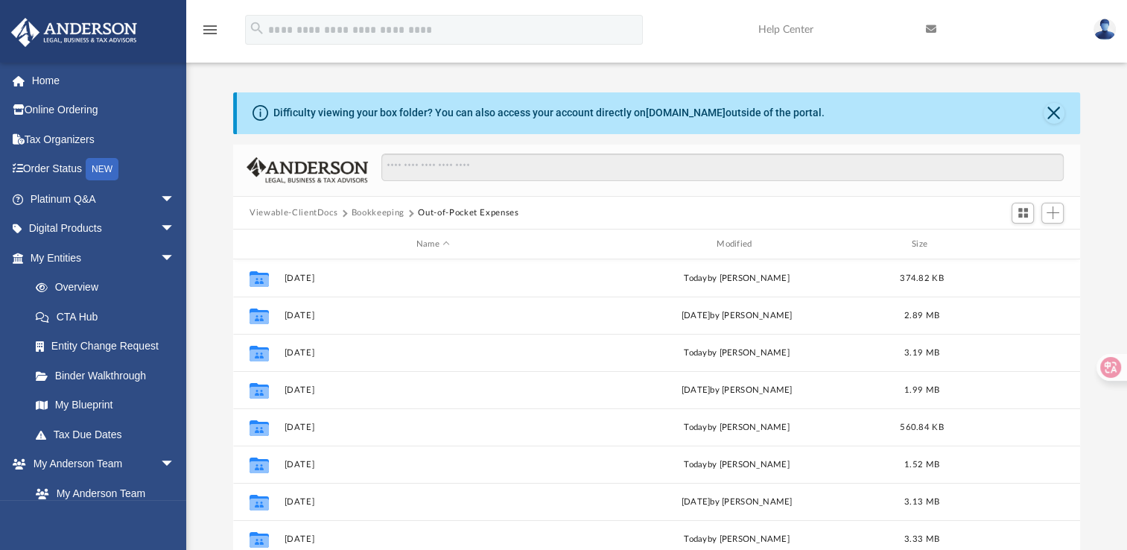
click at [390, 212] on button "Bookkeeping" at bounding box center [378, 212] width 53 height 13
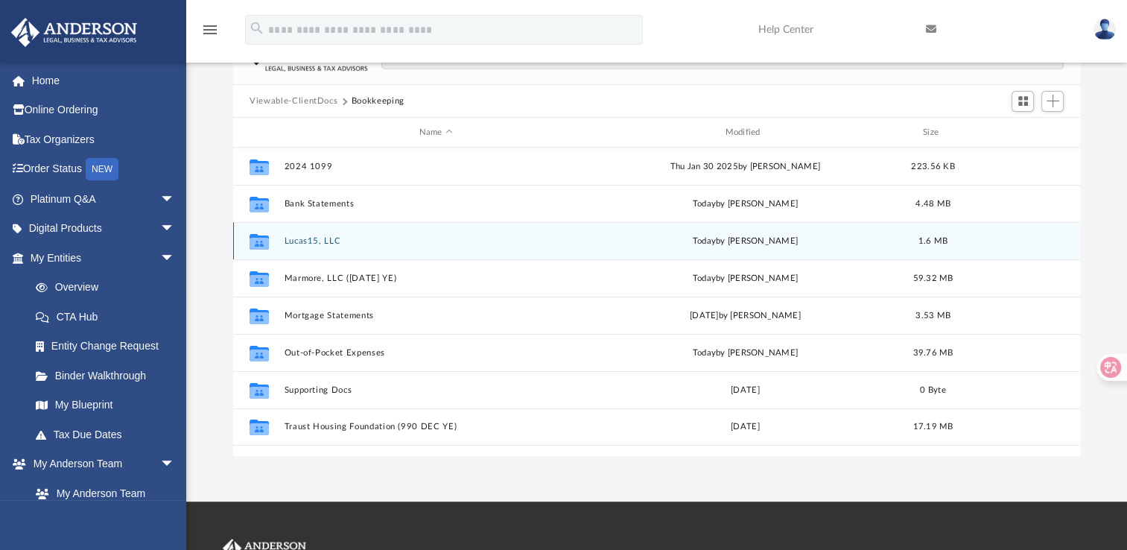
scroll to position [110, 0]
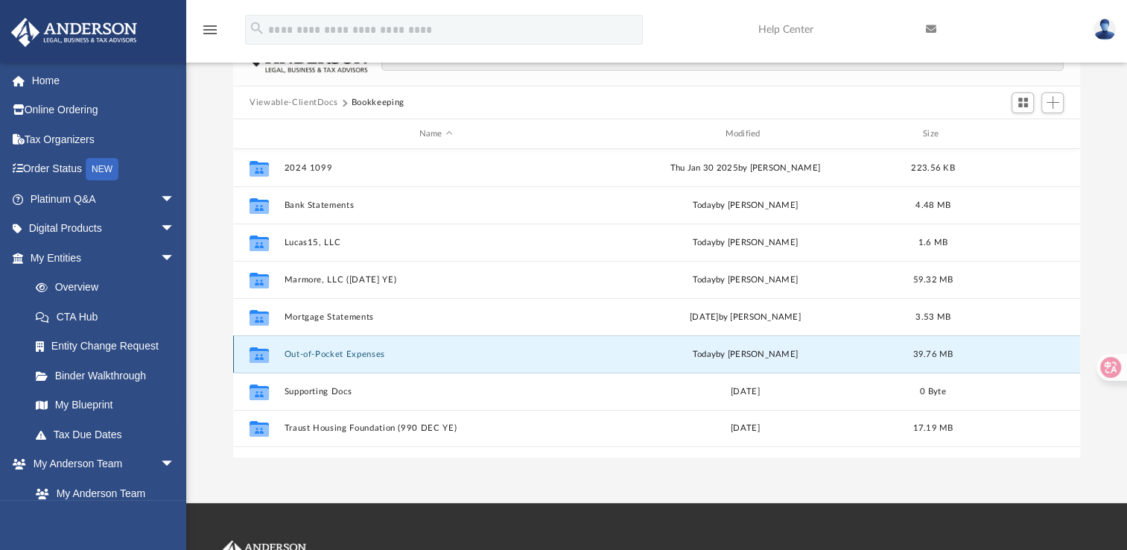
click at [360, 353] on button "Out-of-Pocket Expenses" at bounding box center [435, 354] width 303 height 10
